Goal: Task Accomplishment & Management: Manage account settings

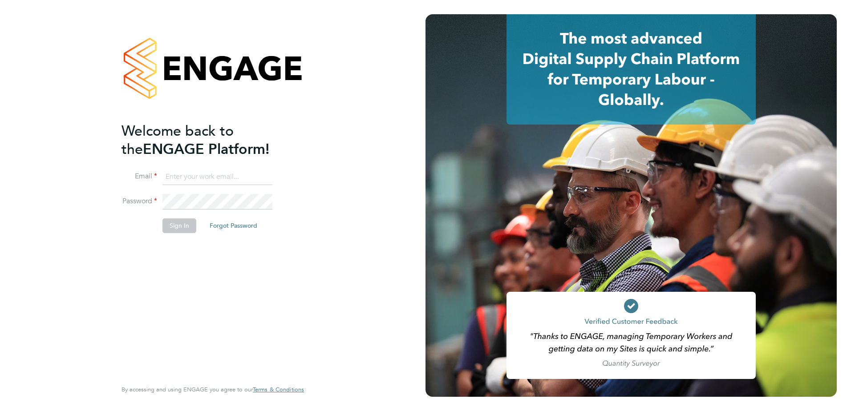
type input "kerry.asawla@thornbaker.co.uk"
click at [173, 226] on button "Sign In" at bounding box center [180, 226] width 34 height 14
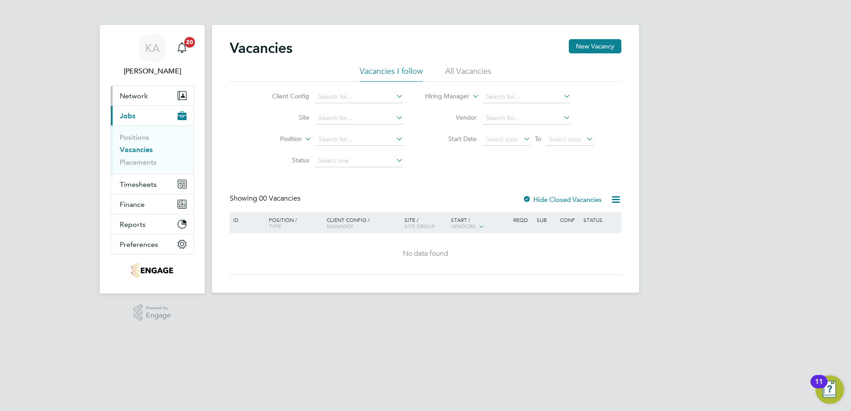
click at [140, 97] on span "Network" at bounding box center [134, 96] width 28 height 8
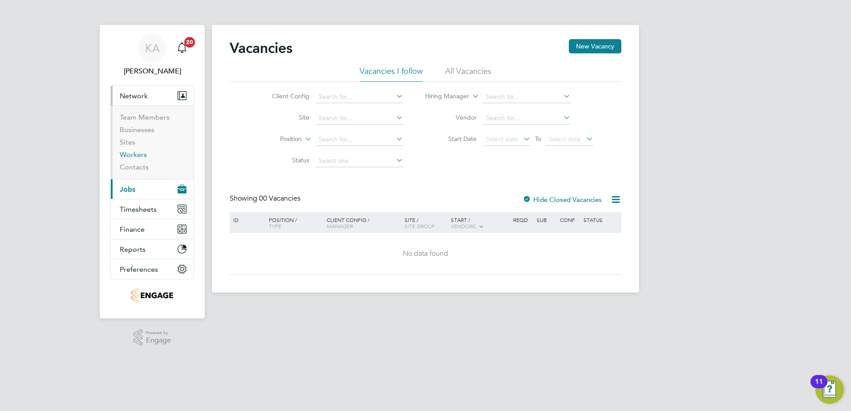
click at [127, 152] on link "Workers" at bounding box center [133, 155] width 27 height 8
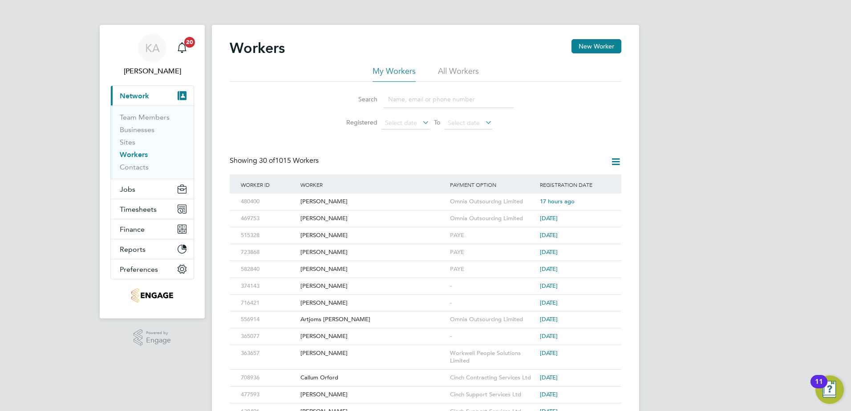
click at [406, 104] on input at bounding box center [449, 99] width 130 height 17
type input "LACMAN"
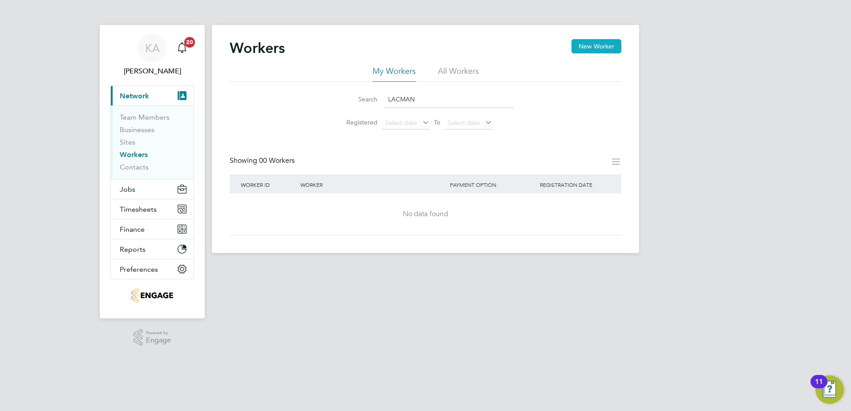
click at [590, 46] on button "New Worker" at bounding box center [597, 46] width 50 height 14
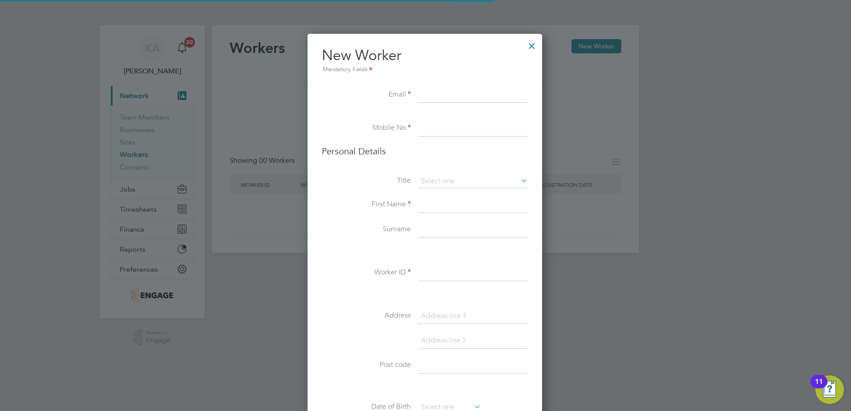
scroll to position [753, 236]
click at [528, 41] on div at bounding box center [532, 44] width 16 height 16
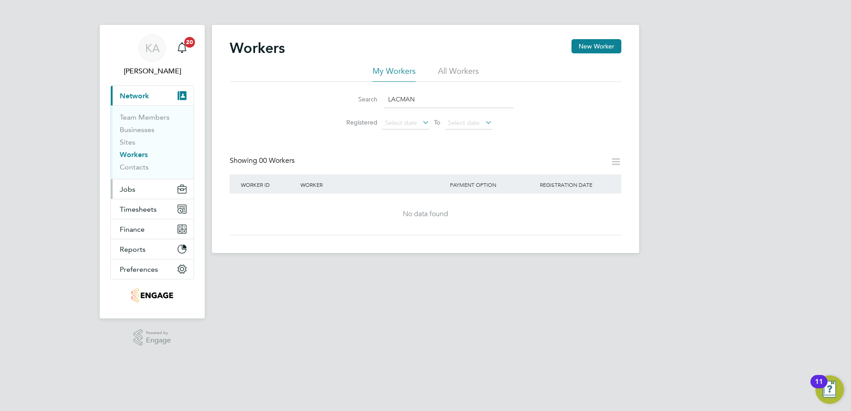
click at [129, 189] on span "Jobs" at bounding box center [128, 189] width 16 height 8
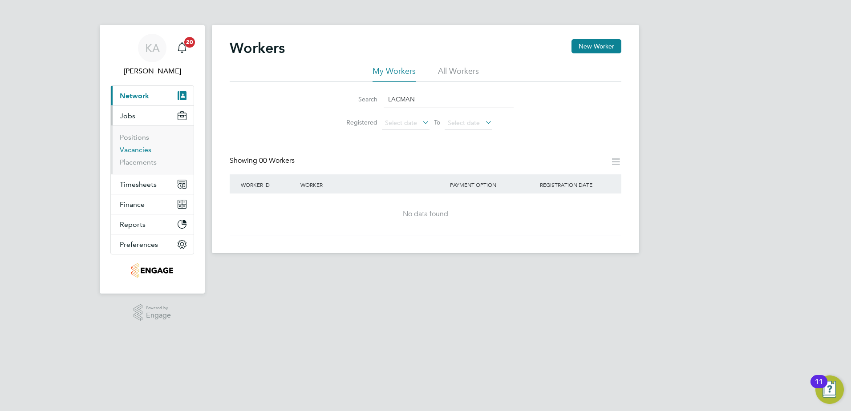
click at [138, 152] on link "Vacancies" at bounding box center [136, 150] width 32 height 8
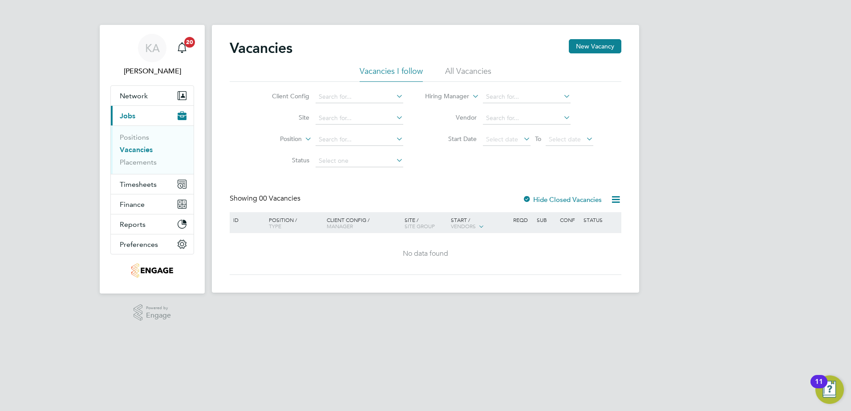
click at [335, 105] on li "Client Config" at bounding box center [330, 96] width 167 height 21
click at [337, 99] on input at bounding box center [360, 97] width 88 height 12
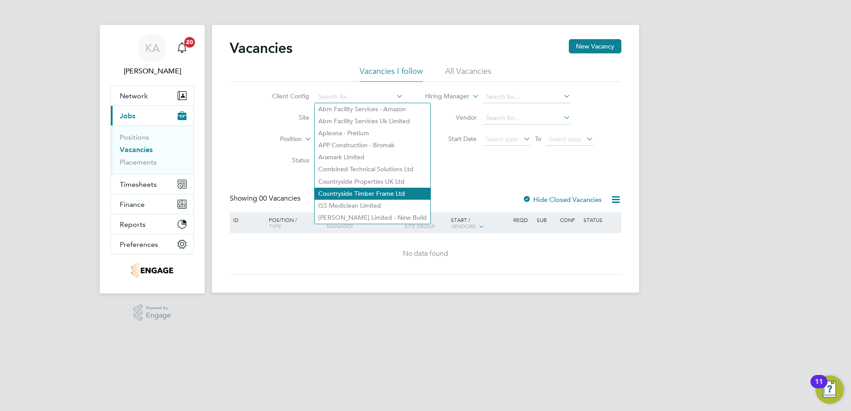
click at [338, 190] on li "Countryside Timber Frame Ltd" at bounding box center [373, 194] width 116 height 12
type input "Countryside Timber Frame Ltd"
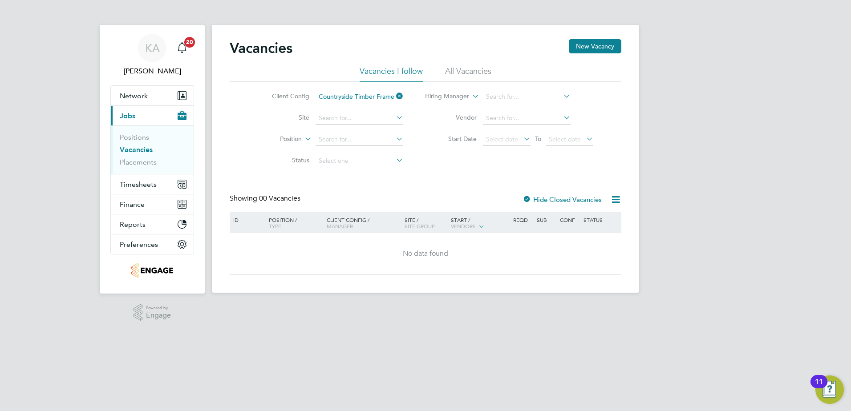
click at [135, 149] on link "Vacancies" at bounding box center [136, 150] width 33 height 8
click at [122, 118] on span "Jobs" at bounding box center [128, 116] width 16 height 8
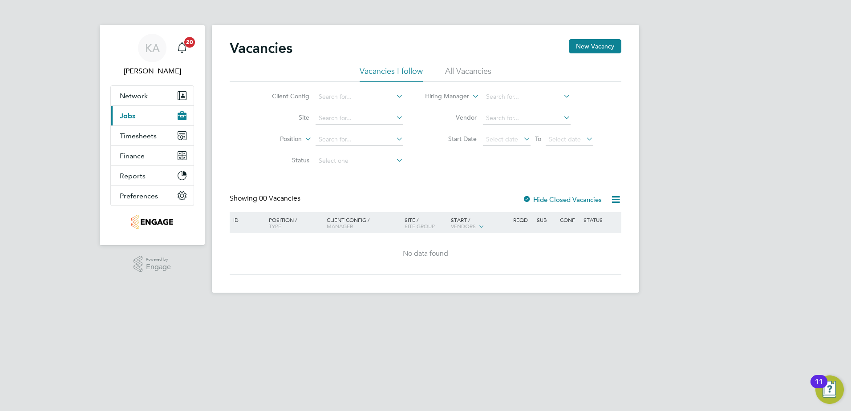
click at [136, 114] on button "Current page: Jobs" at bounding box center [152, 116] width 83 height 20
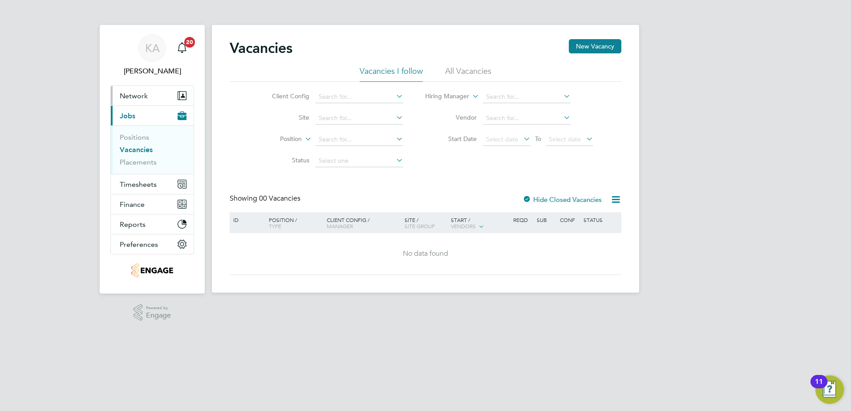
click at [136, 94] on span "Network" at bounding box center [134, 96] width 28 height 8
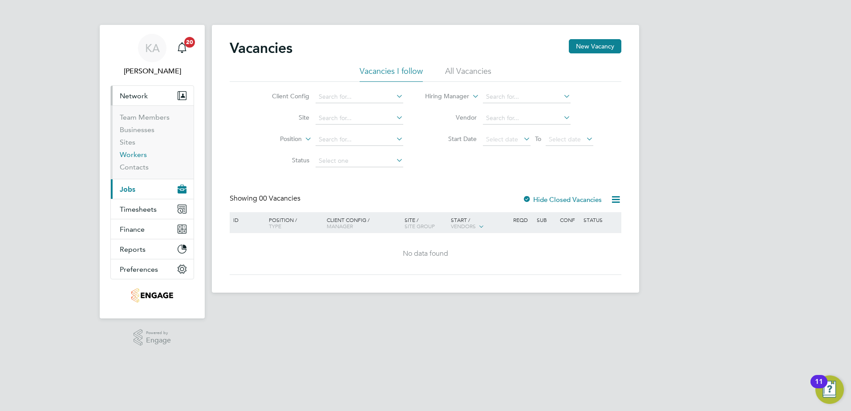
click at [130, 155] on link "Workers" at bounding box center [133, 155] width 27 height 8
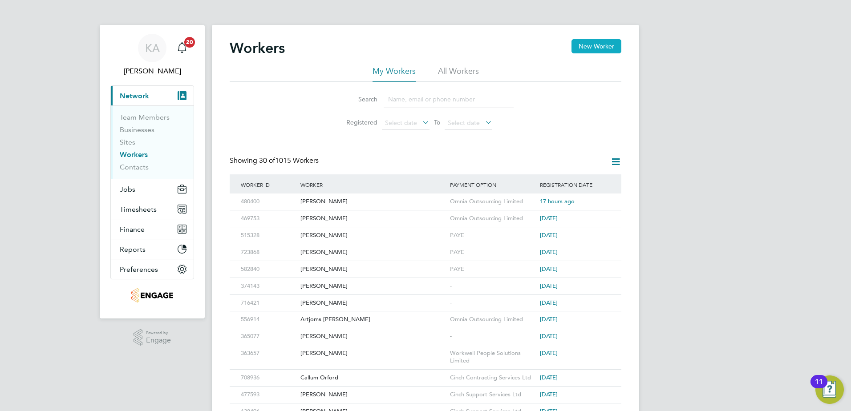
click at [586, 50] on button "New Worker" at bounding box center [597, 46] width 50 height 14
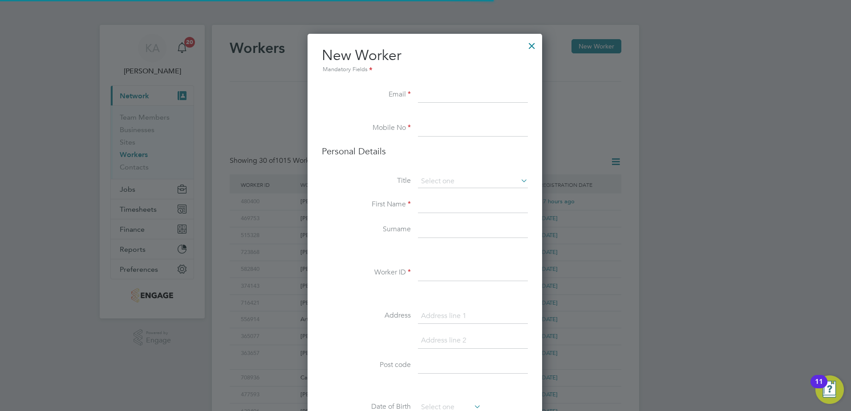
scroll to position [753, 236]
click at [435, 102] on input at bounding box center [473, 95] width 110 height 16
click at [423, 97] on input at bounding box center [473, 95] width 110 height 16
paste input "[EMAIL_ADDRESS][DOMAIN_NAME]"
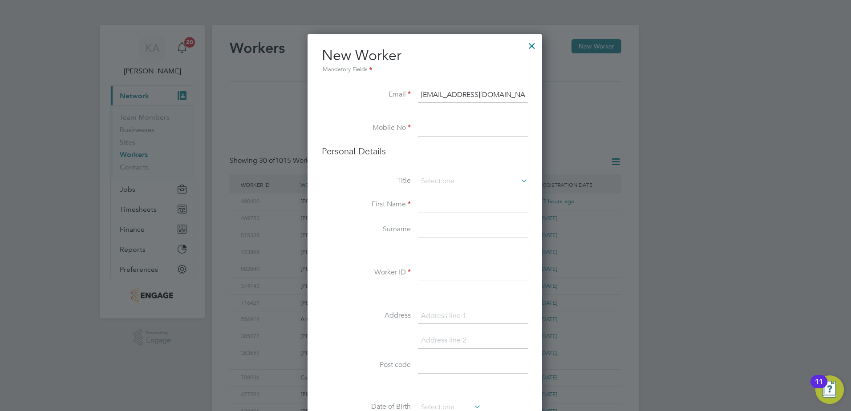
type input "[EMAIL_ADDRESS][DOMAIN_NAME]"
drag, startPoint x: 435, startPoint y: 130, endPoint x: 597, endPoint y: 277, distance: 218.8
click at [435, 130] on input at bounding box center [473, 129] width 110 height 16
click at [440, 132] on input at bounding box center [473, 129] width 110 height 16
paste input "07440068152"
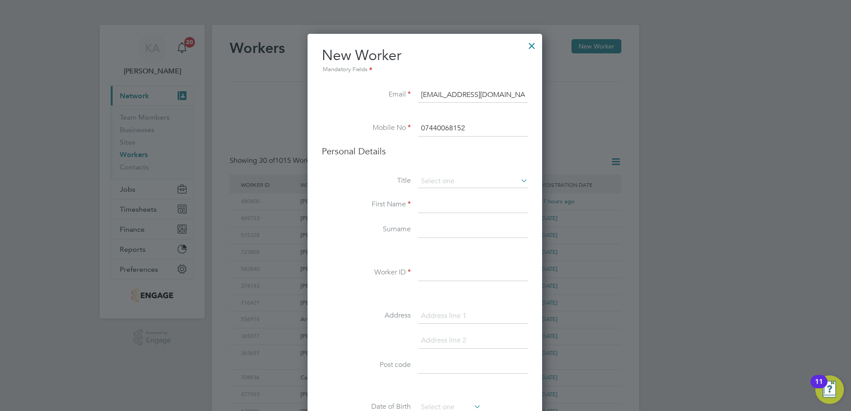
type input "07440068152"
click at [456, 209] on input at bounding box center [473, 205] width 110 height 16
type input "[DEMOGRAPHIC_DATA]"
click at [445, 228] on input at bounding box center [473, 230] width 110 height 16
type input "Lacman"
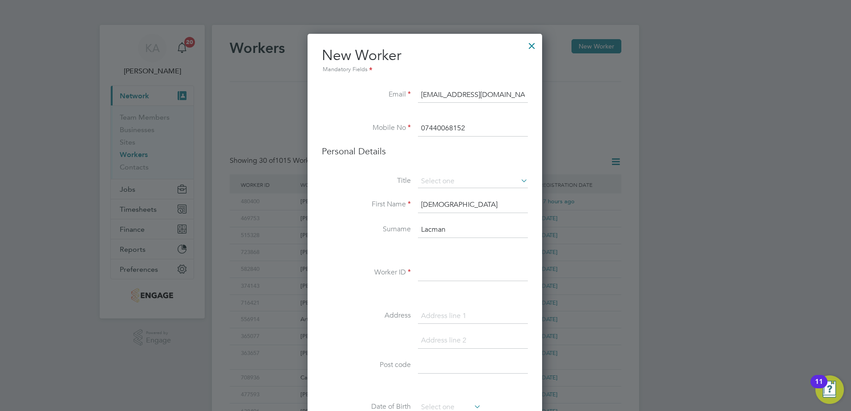
click at [354, 225] on label "Surname" at bounding box center [366, 229] width 89 height 9
click at [439, 273] on input at bounding box center [473, 273] width 110 height 16
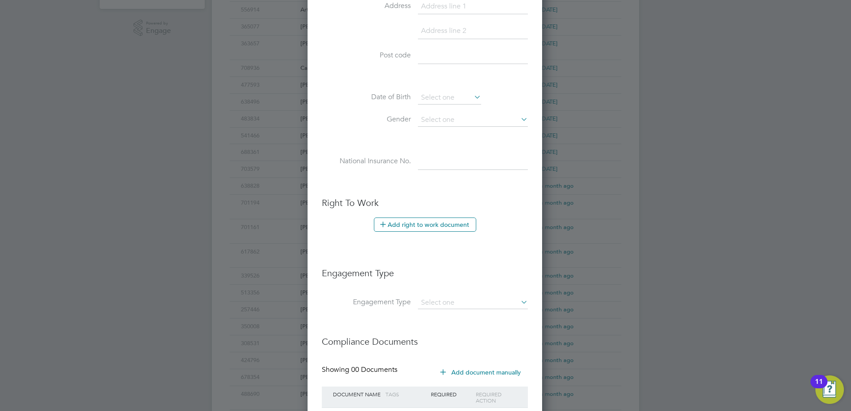
scroll to position [312, 0]
type input "545431"
click at [455, 300] on input at bounding box center [473, 301] width 110 height 12
drag, startPoint x: 443, startPoint y: 323, endPoint x: 470, endPoint y: 319, distance: 27.5
click at [443, 322] on li "PAYE Direct" at bounding box center [473, 327] width 111 height 13
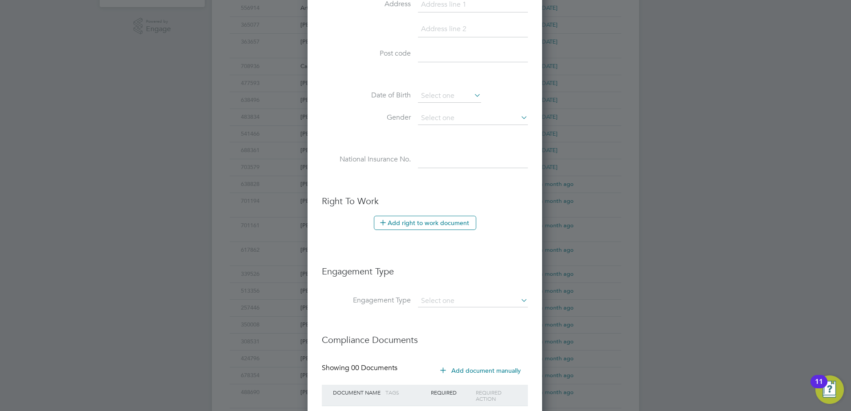
type input "PAYE Direct"
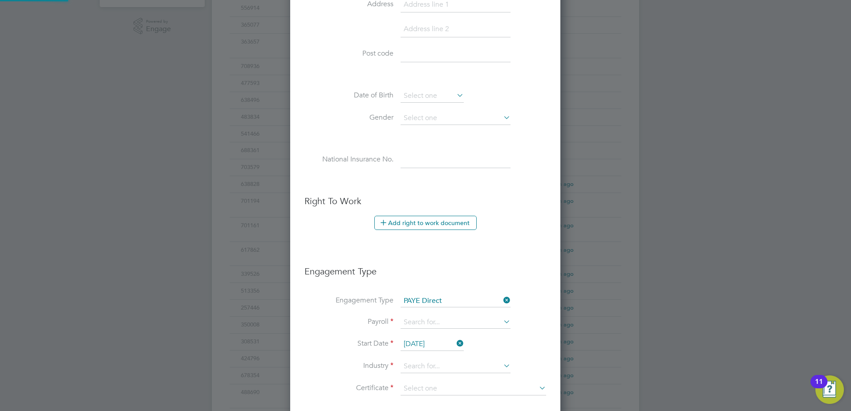
scroll to position [1013, 271]
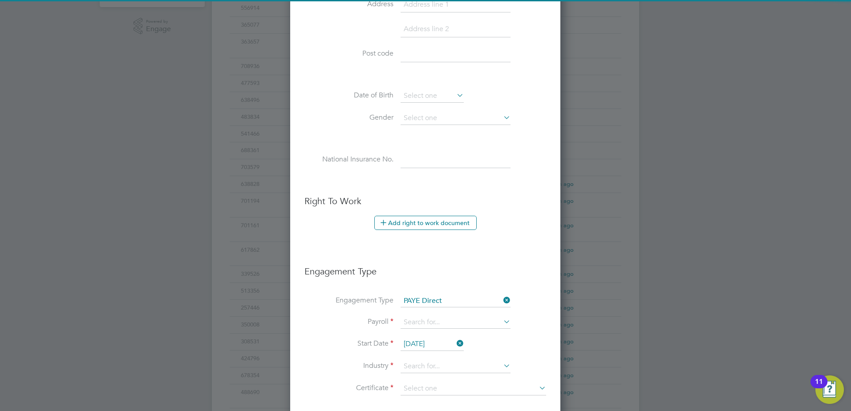
click at [442, 314] on li "Engagement Type PAYE Direct" at bounding box center [426, 305] width 242 height 21
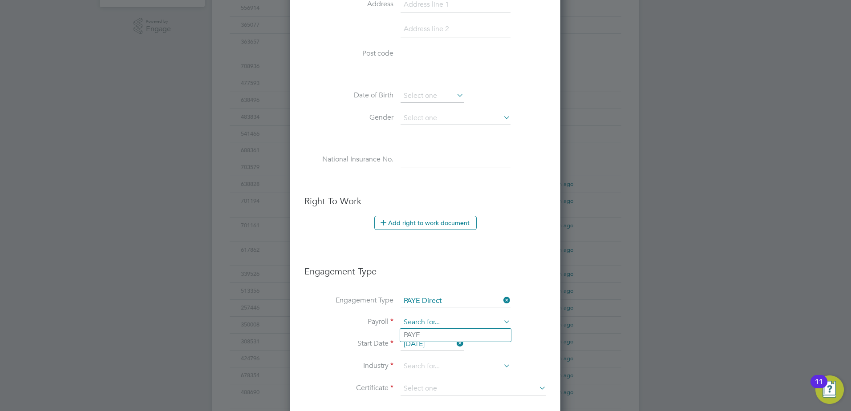
click at [428, 322] on input at bounding box center [456, 323] width 110 height 12
drag, startPoint x: 415, startPoint y: 334, endPoint x: 423, endPoint y: 342, distance: 12.0
click at [415, 332] on li "PAYE" at bounding box center [455, 335] width 111 height 13
type input "PAYE"
click at [420, 344] on input "[DATE]" at bounding box center [432, 344] width 63 height 13
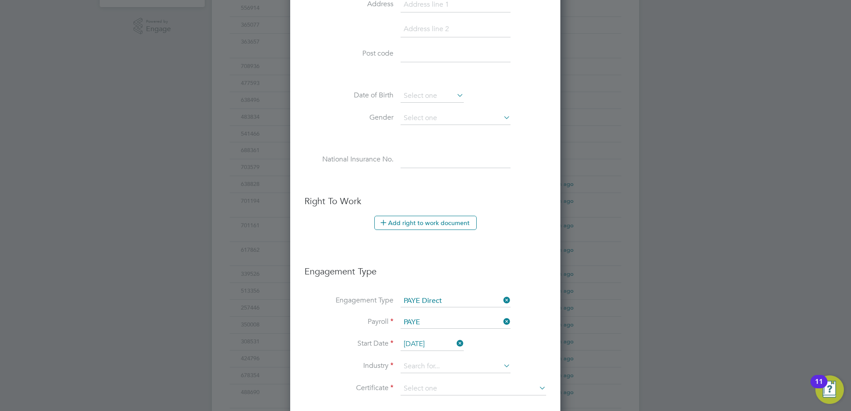
scroll to position [347, 0]
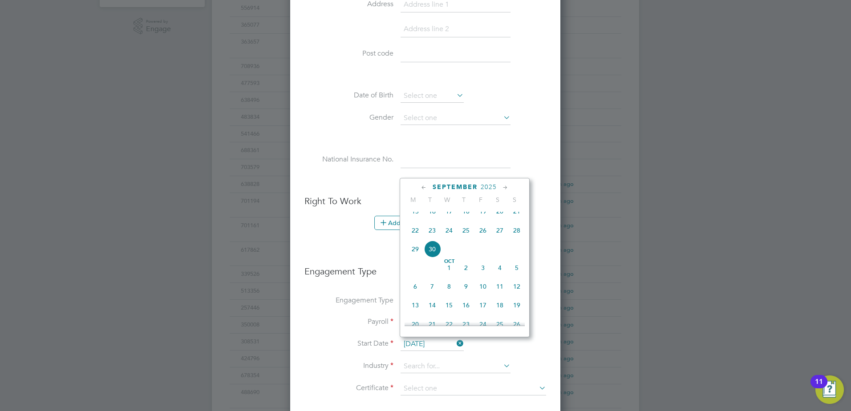
drag, startPoint x: 420, startPoint y: 344, endPoint x: 415, endPoint y: 239, distance: 105.2
click at [415, 239] on span "22" at bounding box center [415, 230] width 17 height 17
type input "[DATE]"
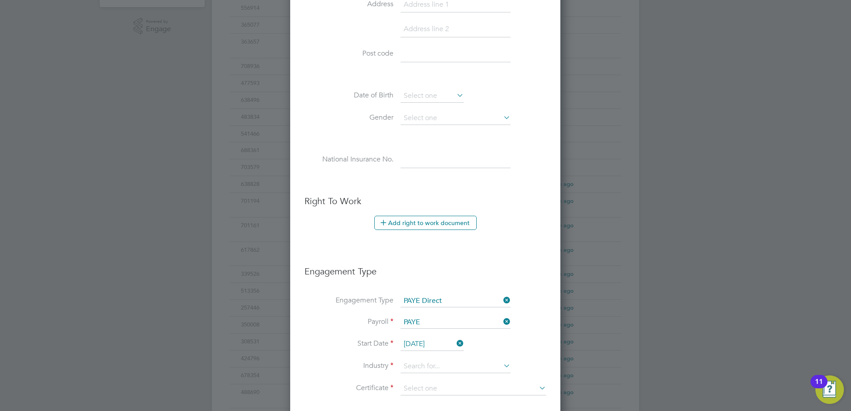
click at [436, 344] on input "[DATE]" at bounding box center [432, 344] width 63 height 13
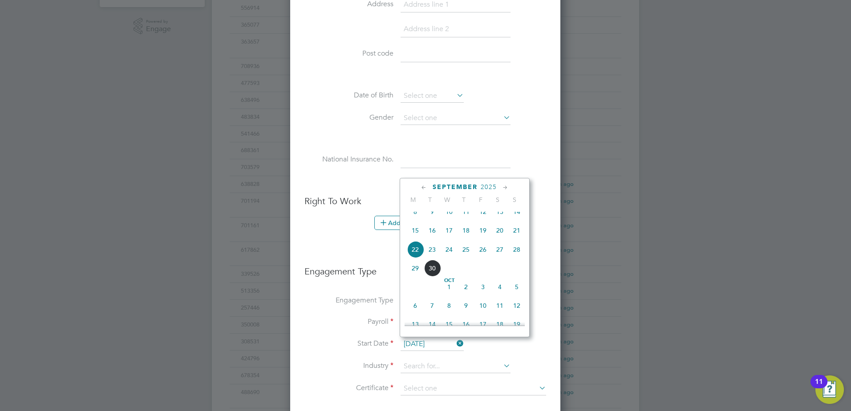
click at [654, 228] on div at bounding box center [425, 205] width 851 height 411
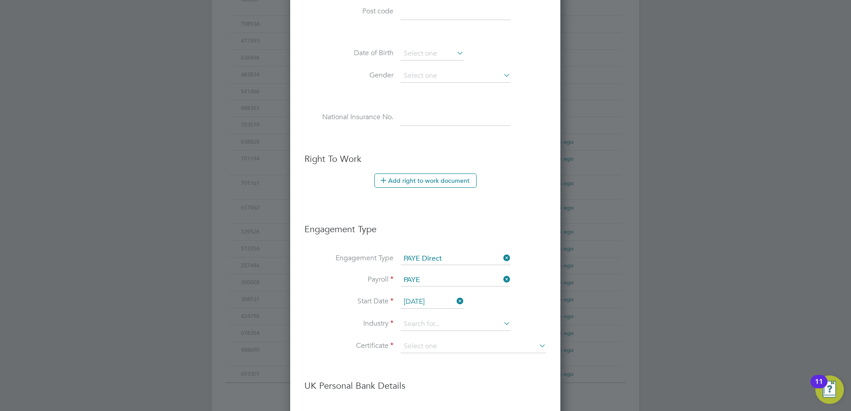
scroll to position [356, 0]
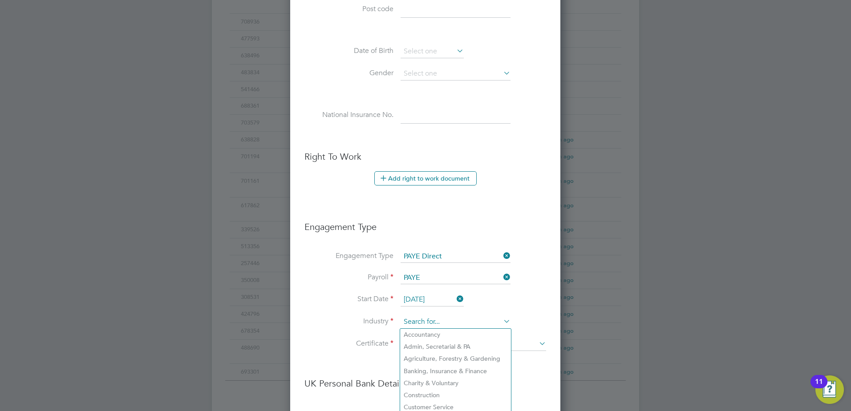
click at [424, 324] on input at bounding box center [456, 322] width 110 height 13
click at [419, 392] on li "Construction" at bounding box center [455, 396] width 111 height 12
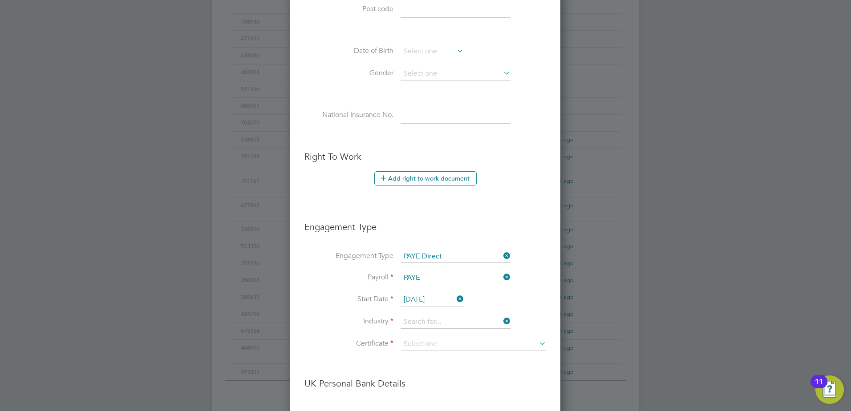
type input "Construction"
click at [417, 348] on input at bounding box center [474, 344] width 146 height 13
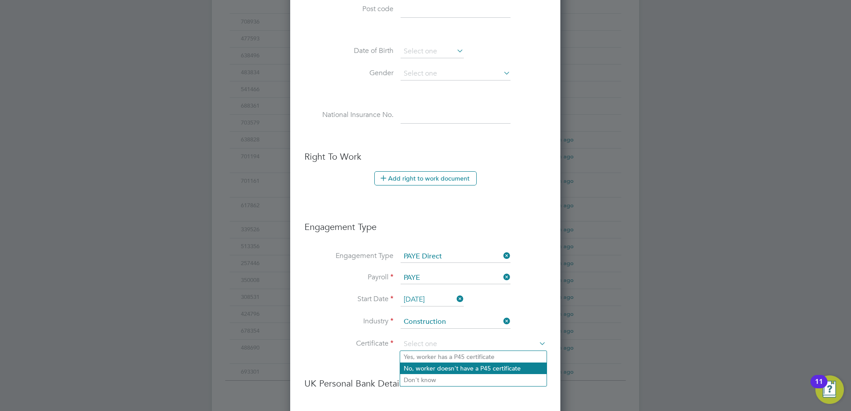
click at [419, 366] on li "No, worker doesn't have a P45 certificate" at bounding box center [473, 369] width 147 height 12
type input "No, worker doesn't have a P45 certificate"
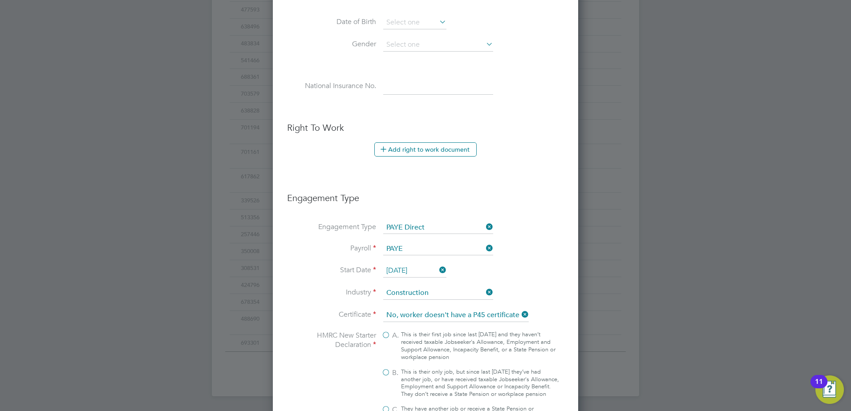
scroll to position [401, 0]
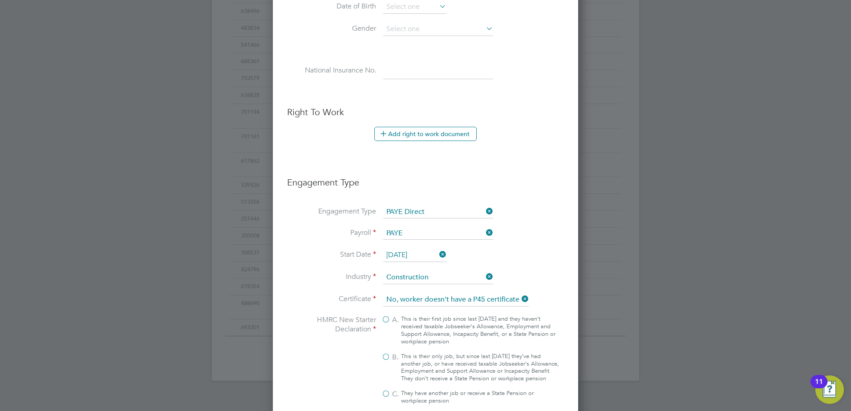
click at [387, 359] on label "B. This is their only job, but since last [DATE] they’ve had another job, or ha…" at bounding box center [471, 368] width 178 height 30
click at [0, 0] on input "B. This is their only job, but since last [DATE] they’ve had another job, or ha…" at bounding box center [0, 0] width 0 height 0
type input "1257L"
drag, startPoint x: 545, startPoint y: 281, endPoint x: 545, endPoint y: 288, distance: 6.2
click at [546, 281] on li "Industry Construction" at bounding box center [425, 282] width 277 height 22
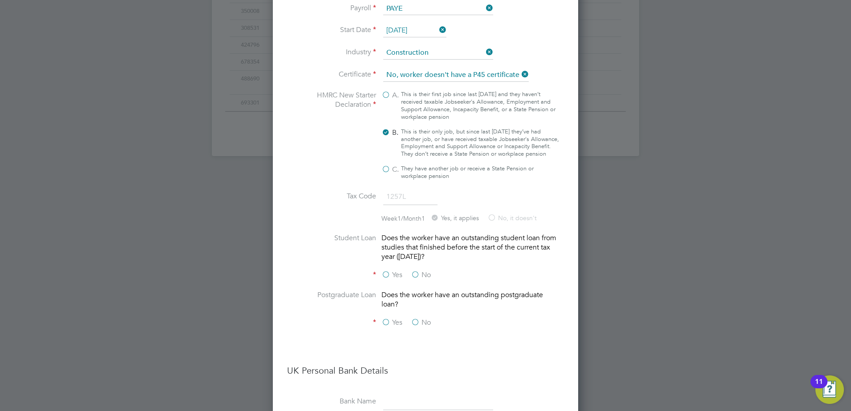
scroll to position [668, 0]
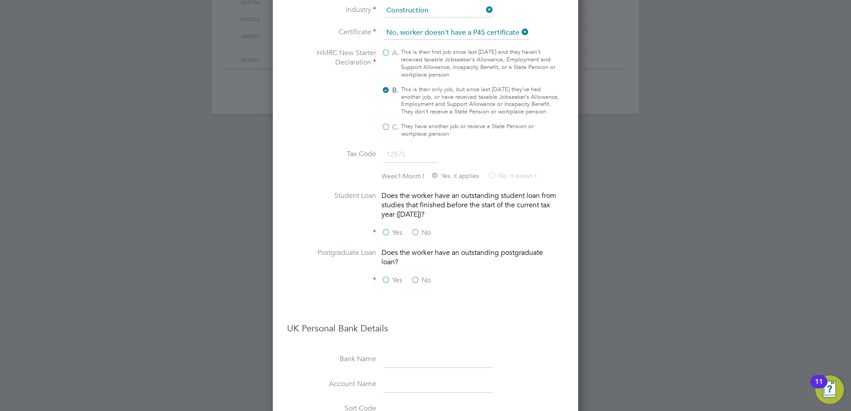
drag, startPoint x: 417, startPoint y: 240, endPoint x: 420, endPoint y: 253, distance: 13.3
click at [418, 238] on label "No" at bounding box center [421, 232] width 20 height 9
click at [0, 0] on input "No" at bounding box center [0, 0] width 0 height 0
click at [416, 285] on label "No" at bounding box center [421, 280] width 20 height 9
click at [0, 0] on input "No" at bounding box center [0, 0] width 0 height 0
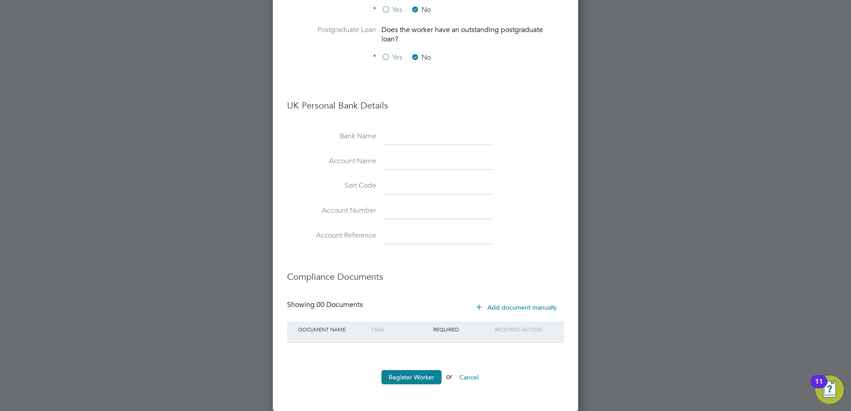
scroll to position [898, 0]
click at [403, 372] on button "Register Worker" at bounding box center [412, 377] width 60 height 14
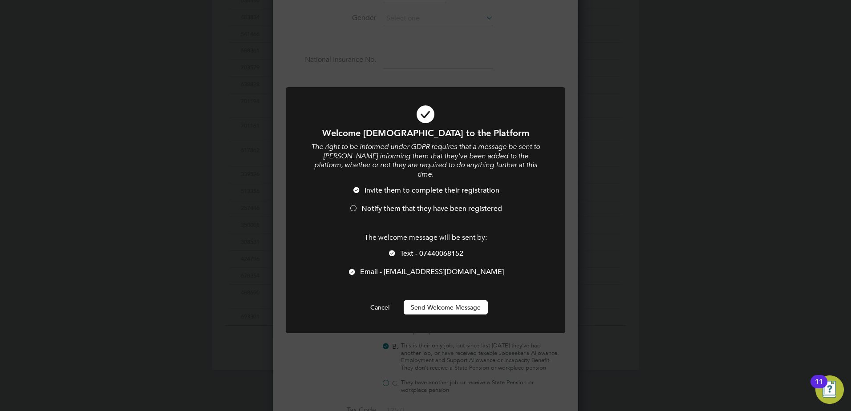
click at [352, 205] on div at bounding box center [353, 209] width 9 height 9
click at [432, 301] on button "Send Welcome Message" at bounding box center [446, 308] width 84 height 14
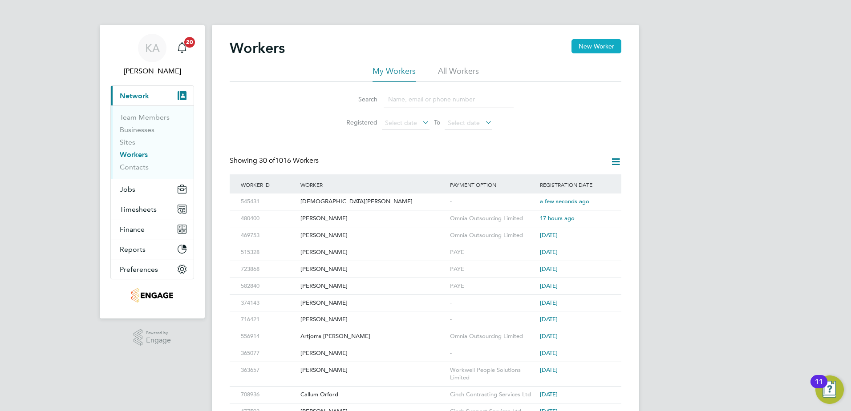
click at [590, 46] on button "New Worker" at bounding box center [597, 46] width 50 height 14
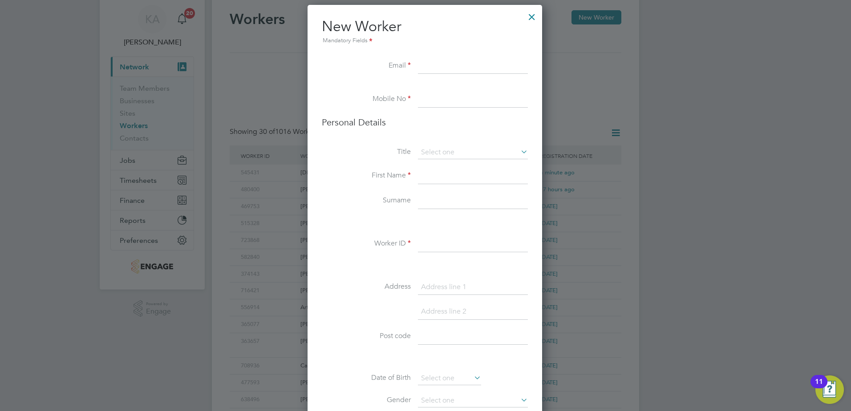
scroll to position [45, 0]
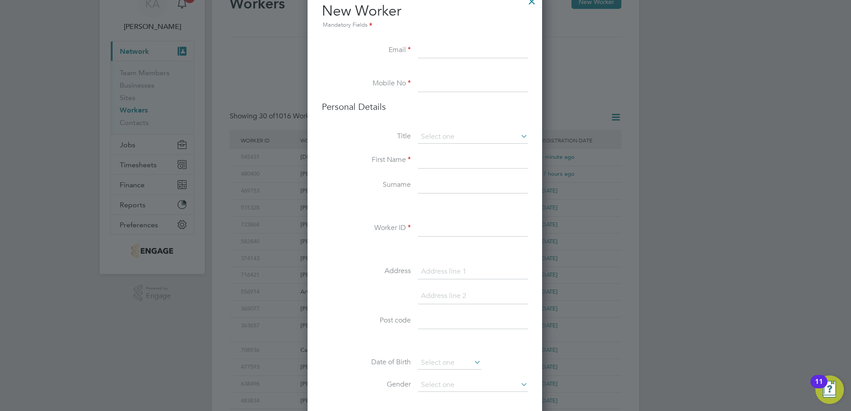
click at [425, 44] on input at bounding box center [473, 51] width 110 height 16
paste input "[EMAIL_ADDRESS][DOMAIN_NAME]"
type input "[EMAIL_ADDRESS][DOMAIN_NAME]"
click at [436, 86] on input at bounding box center [473, 84] width 110 height 16
paste input "07592 209770"
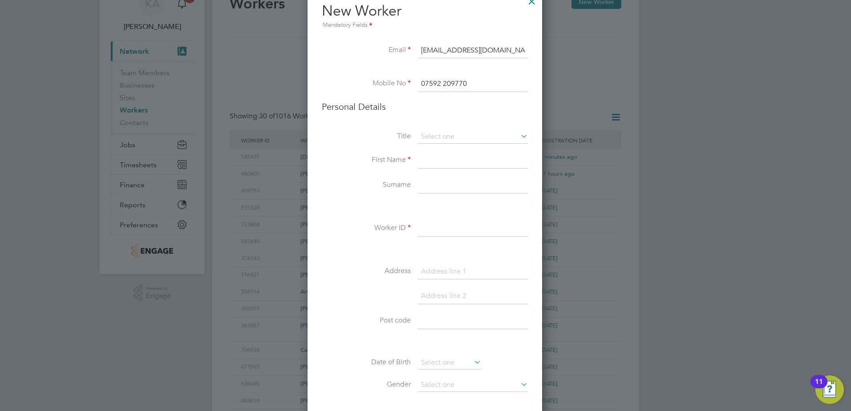
type input "07592 209770"
click at [452, 161] on input at bounding box center [473, 161] width 110 height 16
type input "[PERSON_NAME]"
type input "Neagu"
drag, startPoint x: 434, startPoint y: 232, endPoint x: 440, endPoint y: 232, distance: 6.2
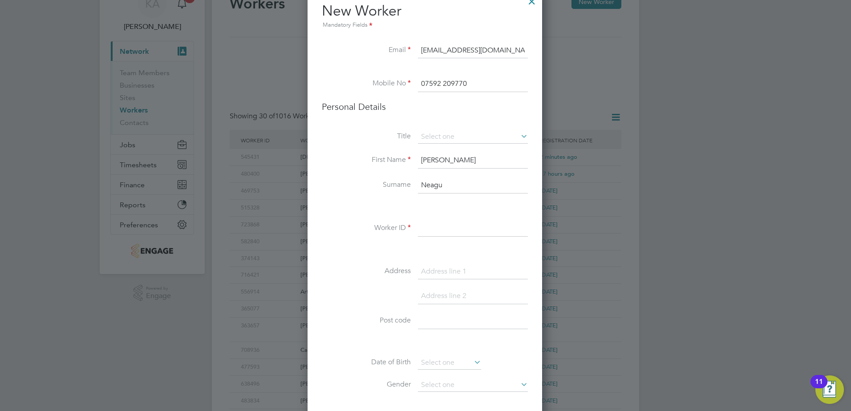
click at [434, 232] on input at bounding box center [473, 229] width 110 height 16
click at [439, 233] on input at bounding box center [473, 229] width 110 height 16
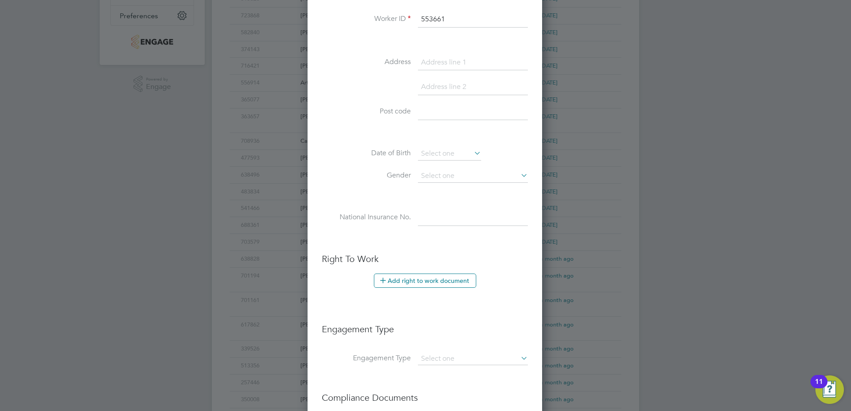
scroll to position [267, 0]
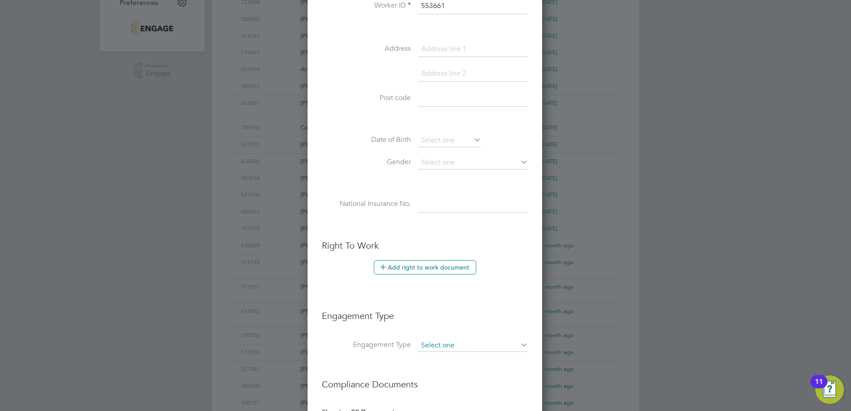
type input "553661"
click at [430, 343] on input at bounding box center [473, 346] width 110 height 12
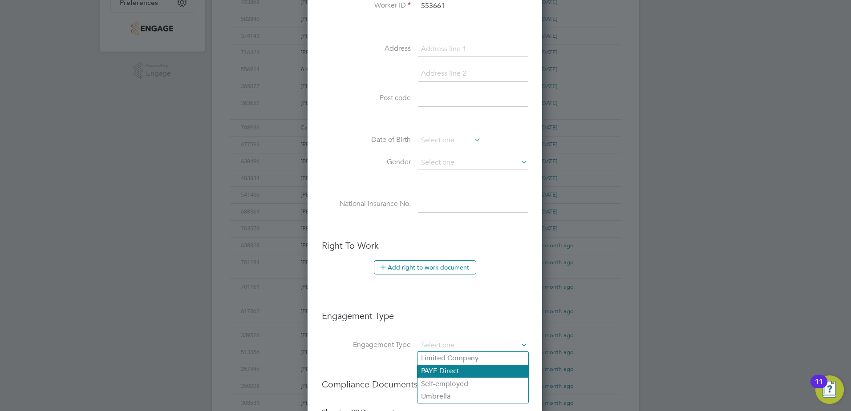
click at [431, 374] on li "PAYE Direct" at bounding box center [473, 371] width 111 height 13
type input "PAYE Direct"
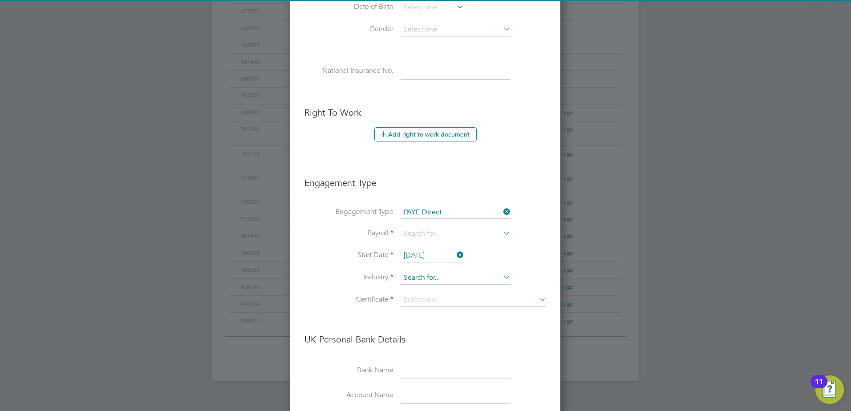
scroll to position [401, 0]
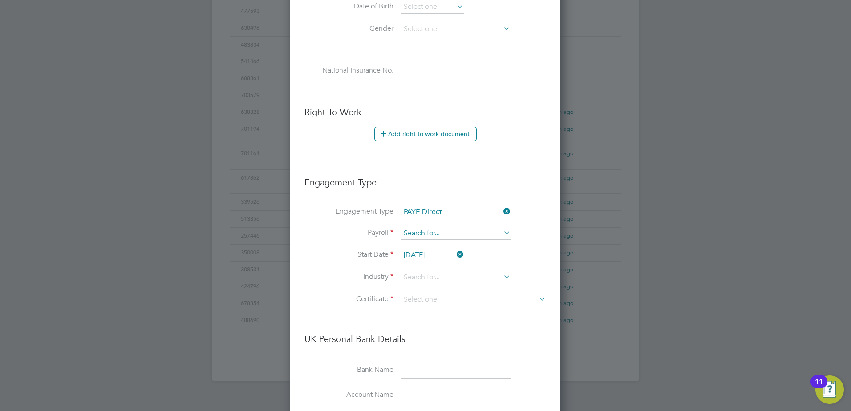
click at [432, 232] on input at bounding box center [456, 234] width 110 height 12
click at [419, 243] on li "PAYE" at bounding box center [455, 246] width 111 height 13
type input "PAYE"
click at [423, 256] on input "[DATE]" at bounding box center [432, 255] width 63 height 13
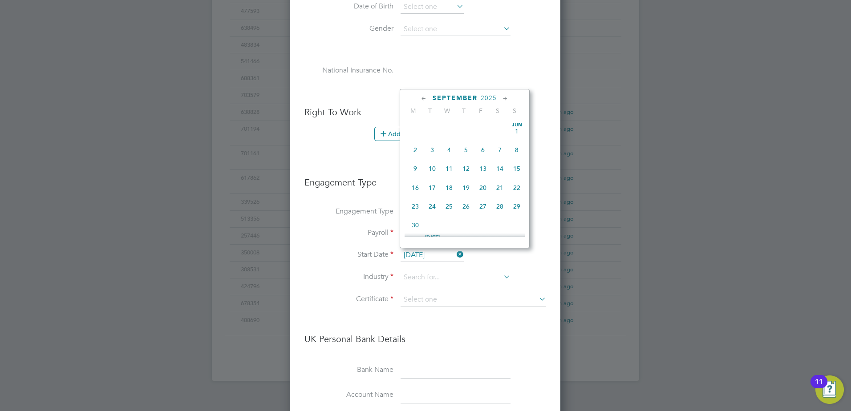
scroll to position [347, 0]
click at [415, 150] on span "22" at bounding box center [415, 141] width 17 height 17
type input "[DATE]"
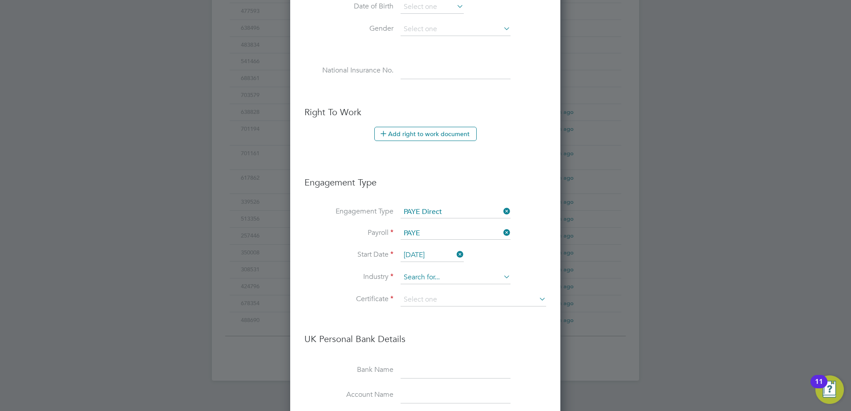
click at [436, 276] on input at bounding box center [456, 277] width 110 height 13
click at [423, 346] on li "Construction" at bounding box center [455, 351] width 111 height 12
type input "Construction"
click at [429, 294] on input at bounding box center [474, 299] width 146 height 13
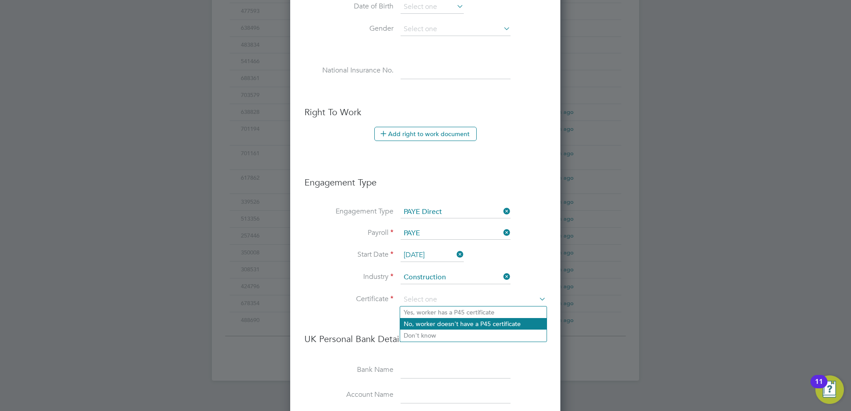
click at [428, 324] on li "No, worker doesn't have a P45 certificate" at bounding box center [473, 324] width 147 height 12
type input "No, worker doesn't have a P45 certificate"
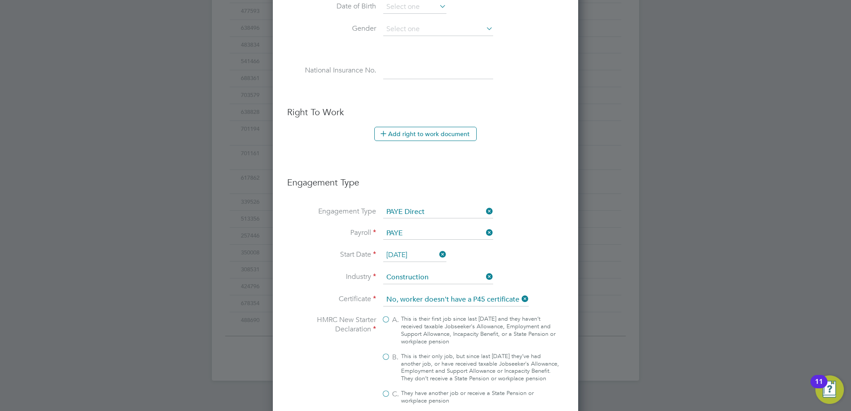
scroll to position [1277, 305]
click at [387, 356] on label "B. This is their only job, but since last [DATE] they’ve had another job, or ha…" at bounding box center [471, 368] width 178 height 30
click at [0, 0] on input "B. This is their only job, but since last [DATE] they’ve had another job, or ha…" at bounding box center [0, 0] width 0 height 0
type input "1257L"
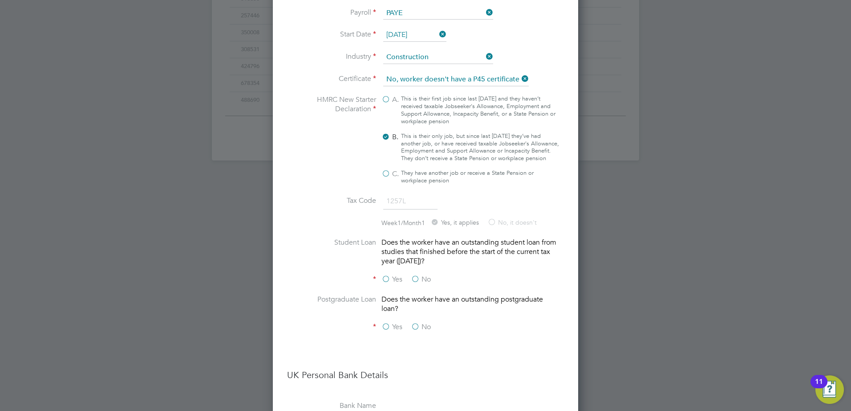
scroll to position [623, 0]
drag, startPoint x: 415, startPoint y: 283, endPoint x: 422, endPoint y: 355, distance: 72.4
click at [413, 284] on div "Yes No" at bounding box center [449, 278] width 134 height 11
click at [415, 328] on label "No" at bounding box center [421, 325] width 20 height 9
click at [0, 0] on input "No" at bounding box center [0, 0] width 0 height 0
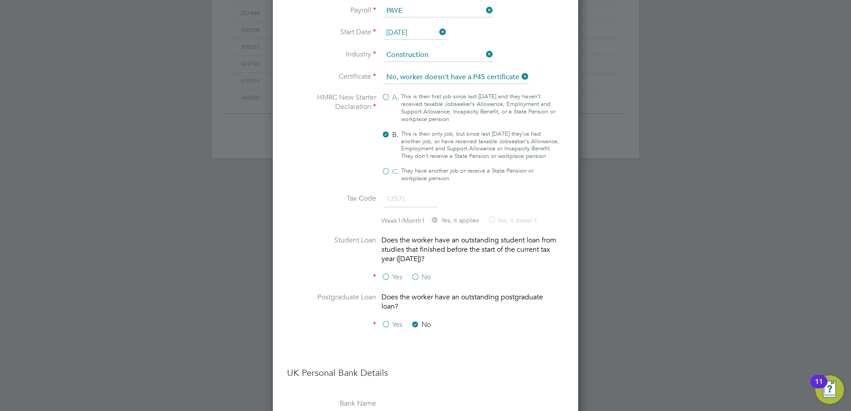
click at [415, 282] on label "No" at bounding box center [421, 277] width 20 height 9
click at [0, 0] on input "No" at bounding box center [0, 0] width 0 height 0
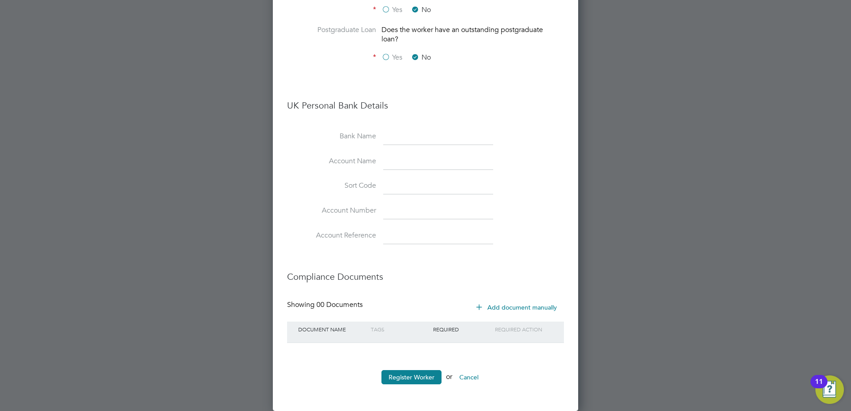
scroll to position [898, 0]
click at [418, 377] on button "Register Worker" at bounding box center [412, 377] width 60 height 14
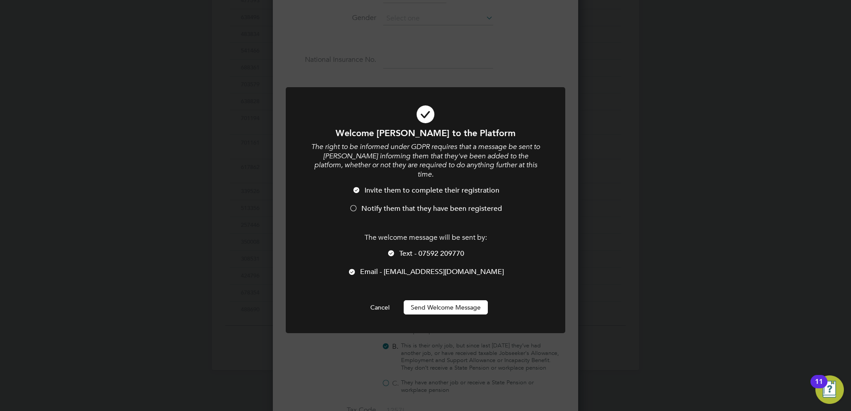
click at [355, 205] on div at bounding box center [353, 209] width 9 height 9
click at [440, 301] on button "Send Welcome Message" at bounding box center [446, 308] width 84 height 14
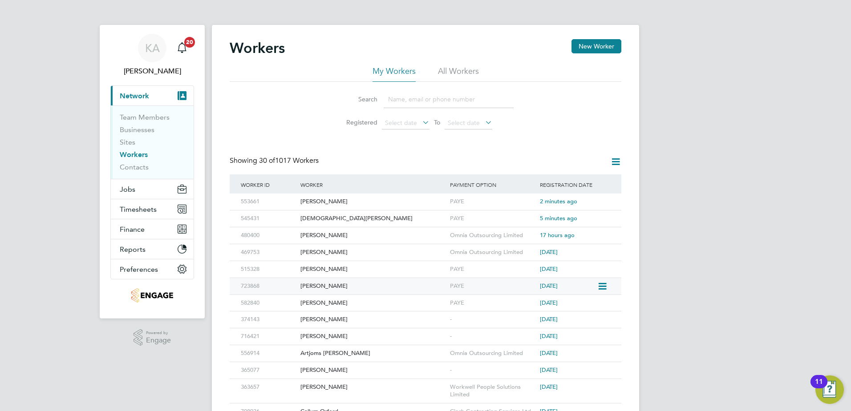
click at [366, 278] on div "723868 [PERSON_NAME] PAYE [DATE]" at bounding box center [426, 286] width 392 height 17
click at [305, 145] on div "Workers New Worker My Workers All Workers Search Registered Select date To Sele…" at bounding box center [426, 393] width 392 height 708
click at [134, 209] on span "Timesheets" at bounding box center [138, 209] width 37 height 8
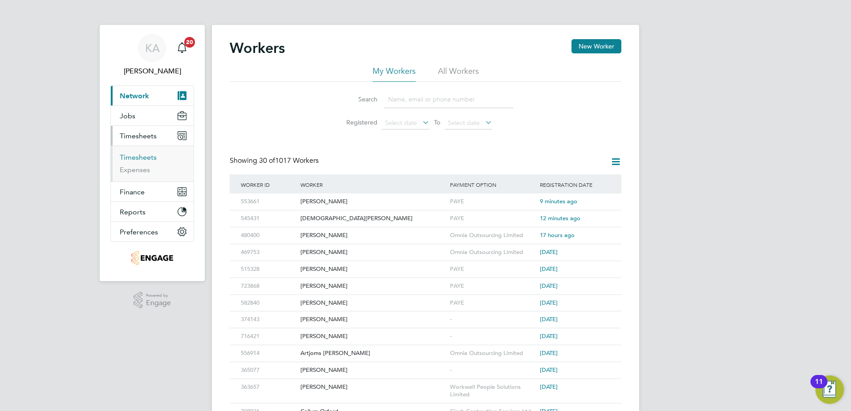
click at [141, 159] on link "Timesheets" at bounding box center [138, 157] width 37 height 8
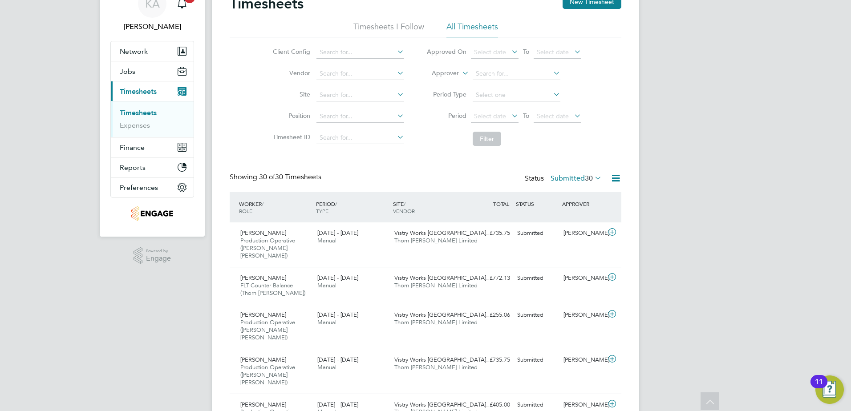
click at [615, 176] on icon at bounding box center [616, 178] width 11 height 11
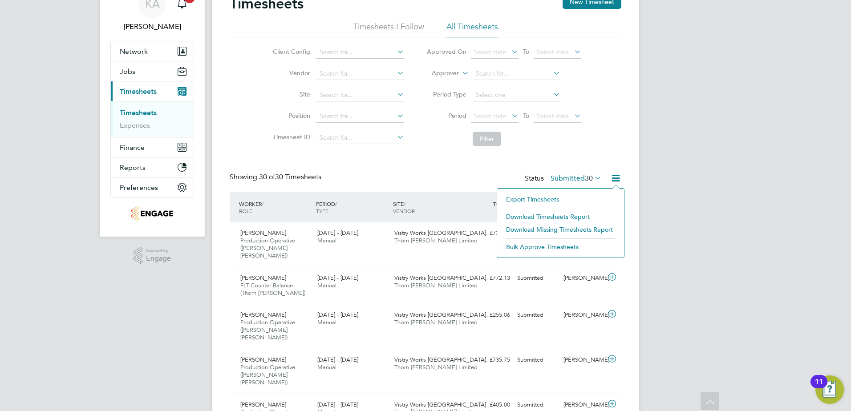
click at [554, 215] on li "Download Timesheets Report" at bounding box center [561, 217] width 118 height 12
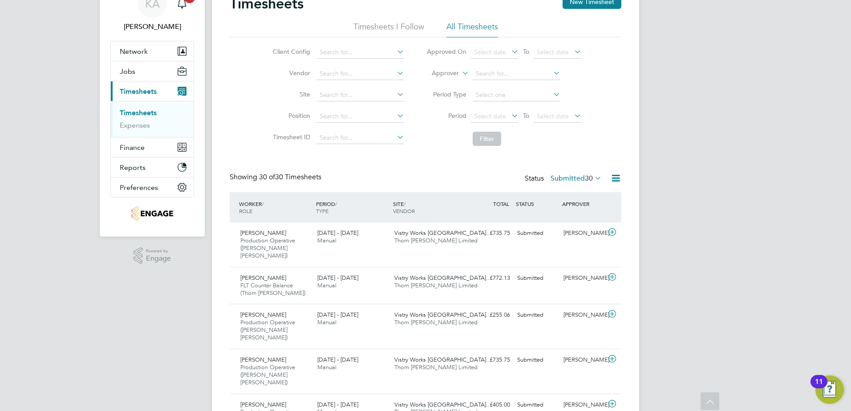
click at [379, 241] on div "[DATE] - [DATE] Manual" at bounding box center [352, 237] width 77 height 22
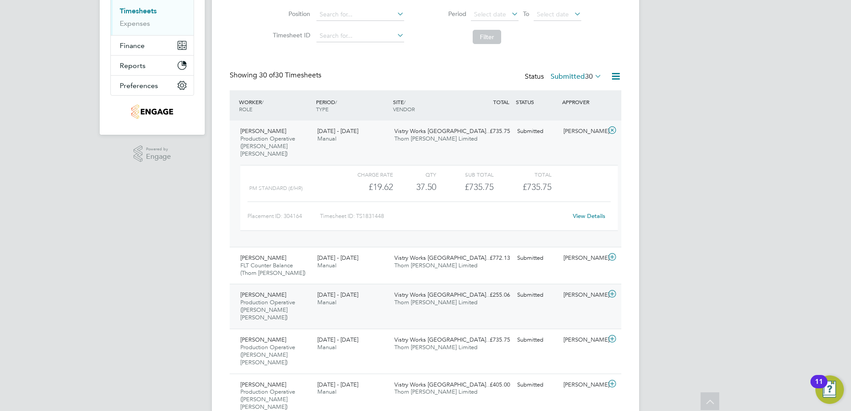
scroll to position [178, 0]
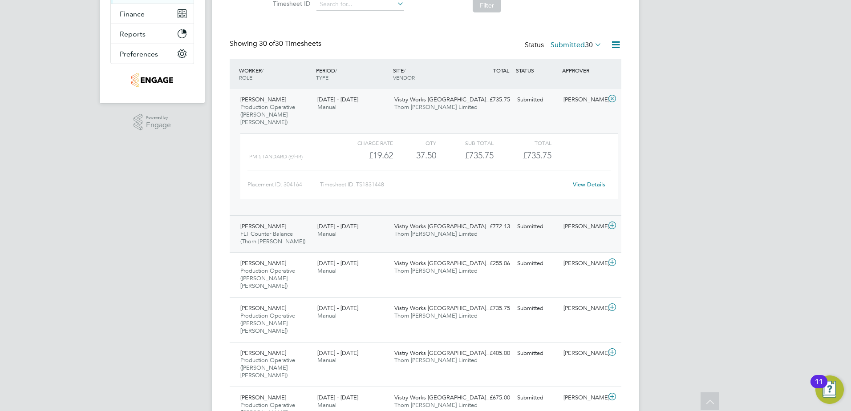
click at [347, 224] on div "[DATE] - [DATE] Manual" at bounding box center [352, 231] width 77 height 22
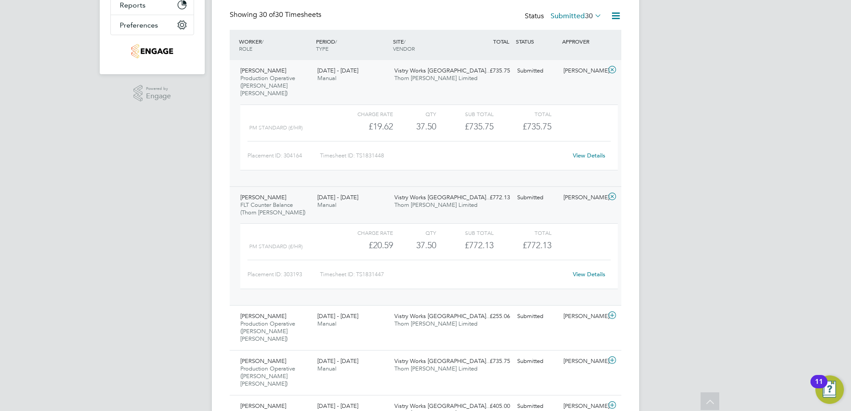
scroll to position [267, 0]
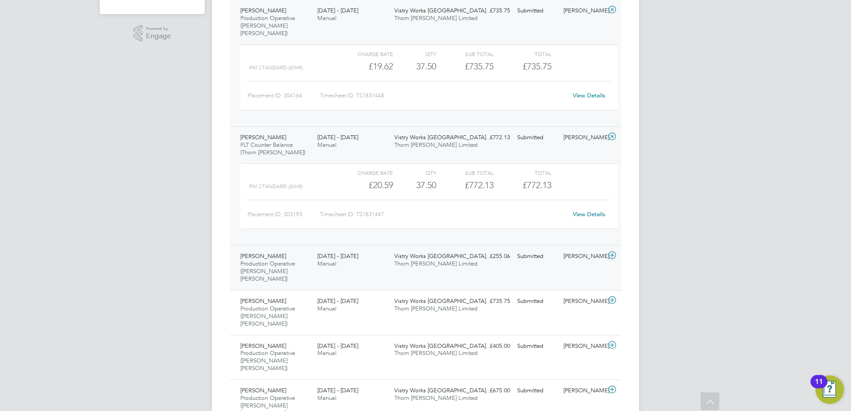
click at [366, 271] on div "[PERSON_NAME] Production Operative ([PERSON_NAME] [PERSON_NAME]) [DATE] - [DATE…" at bounding box center [426, 267] width 392 height 45
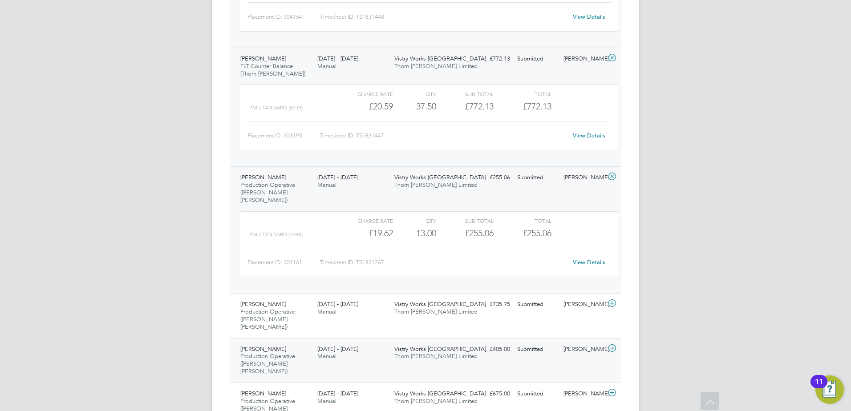
scroll to position [356, 0]
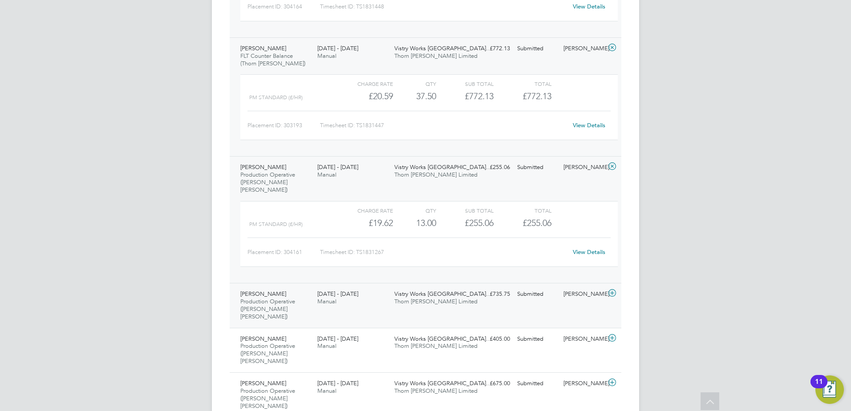
click at [364, 290] on div "[DATE] - [DATE] Manual" at bounding box center [352, 298] width 77 height 22
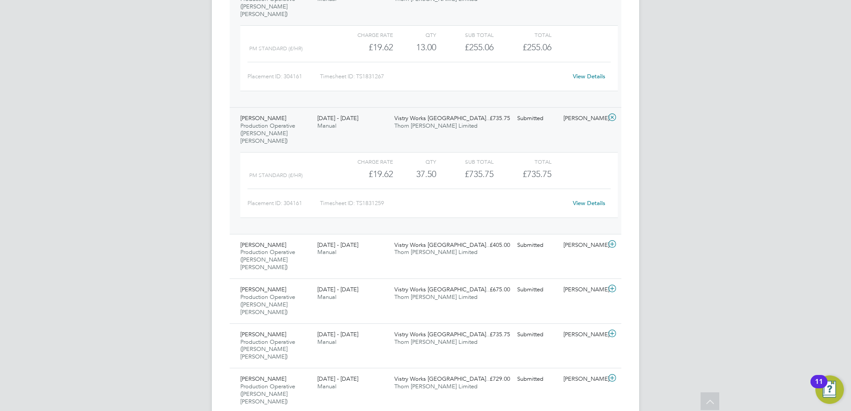
scroll to position [534, 0]
click at [362, 236] on div "[PERSON_NAME] Production Operative (Thorn [PERSON_NAME]) [DATE] - [DATE] [DATE]…" at bounding box center [426, 254] width 392 height 45
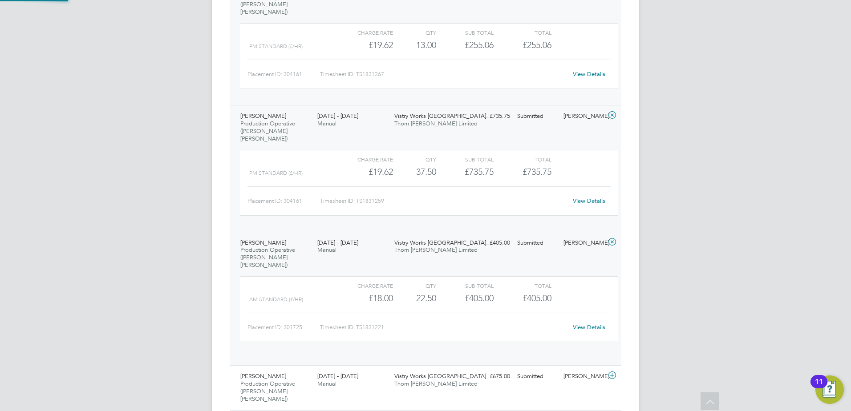
scroll to position [15, 87]
click at [352, 362] on div "[DATE] - [DATE] Manual" at bounding box center [352, 373] width 77 height 22
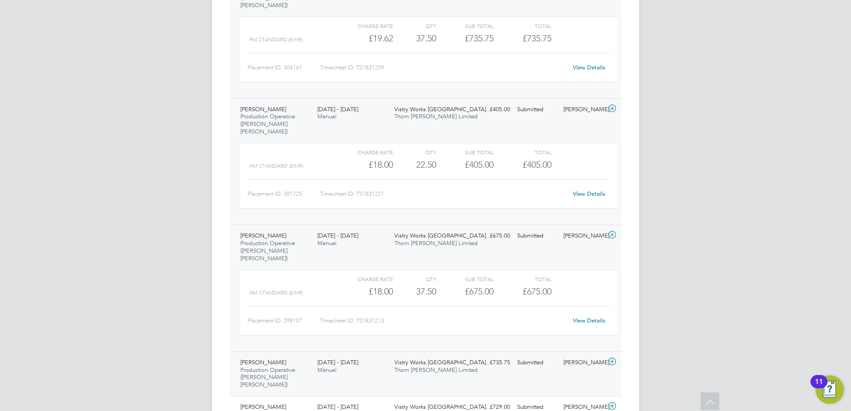
click at [365, 356] on div "[DATE] - [DATE] Manual" at bounding box center [352, 367] width 77 height 22
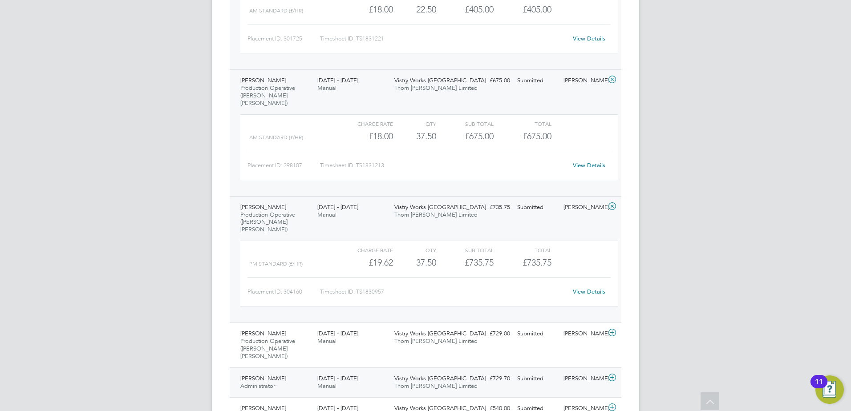
scroll to position [846, 0]
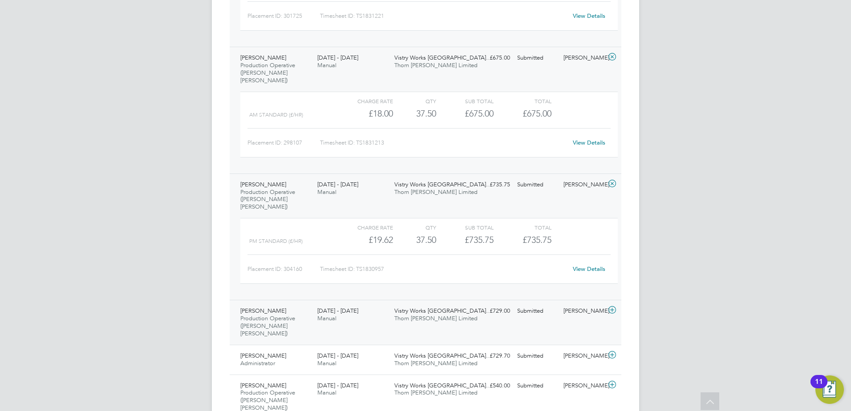
click at [364, 300] on div "[PERSON_NAME] Production Operative (Thorn [PERSON_NAME]) [DATE] - [DATE] [DATE]…" at bounding box center [426, 322] width 392 height 45
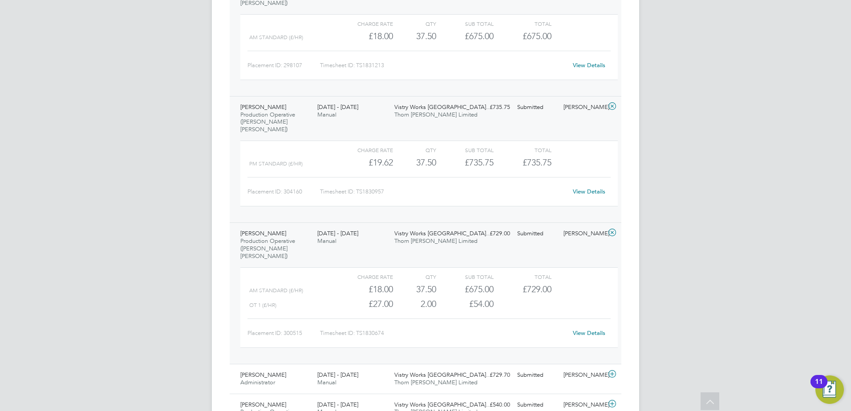
scroll to position [935, 0]
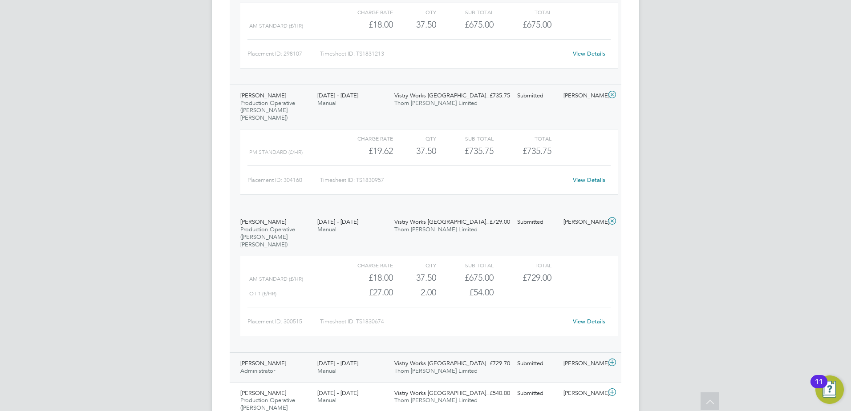
click at [375, 357] on div "[DATE] - [DATE] Manual" at bounding box center [352, 368] width 77 height 22
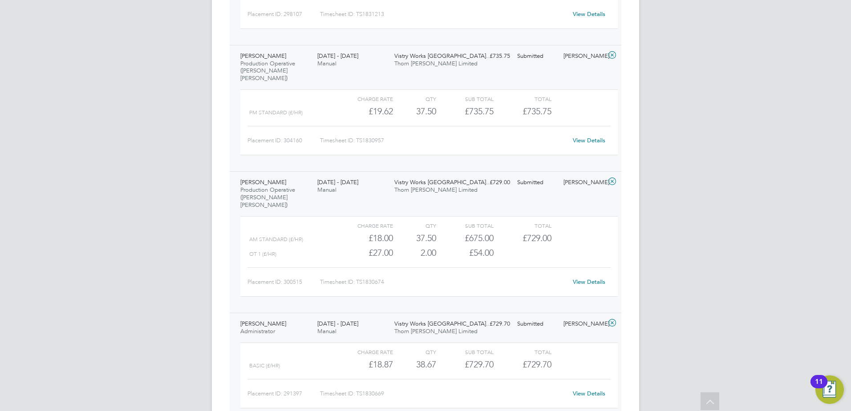
scroll to position [1158, 0]
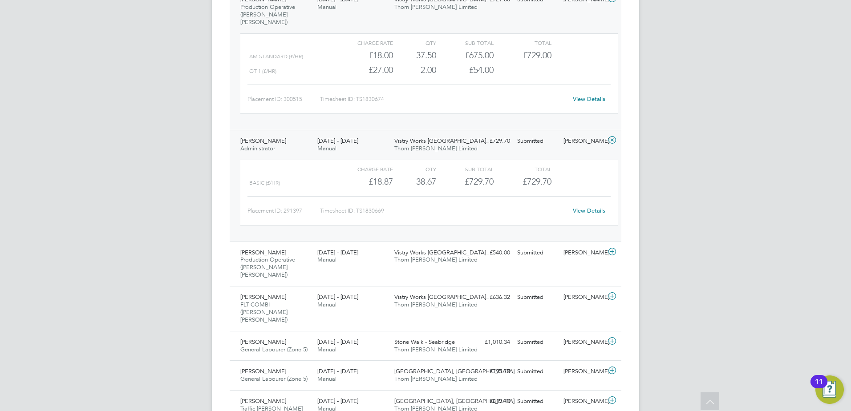
click at [598, 207] on link "View Details" at bounding box center [589, 211] width 33 height 8
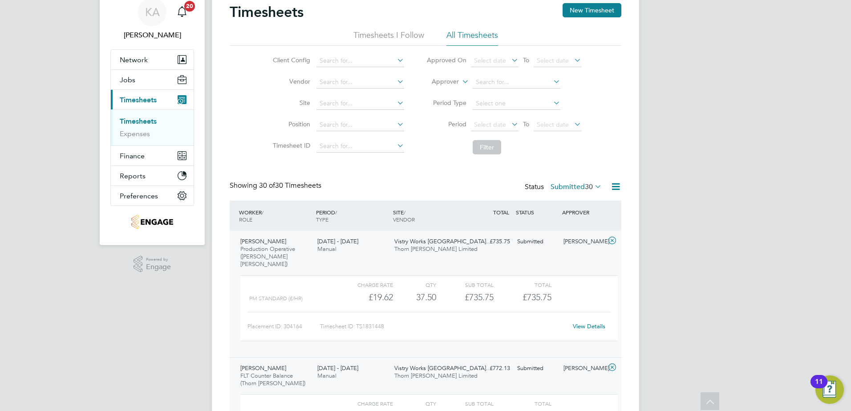
scroll to position [0, 0]
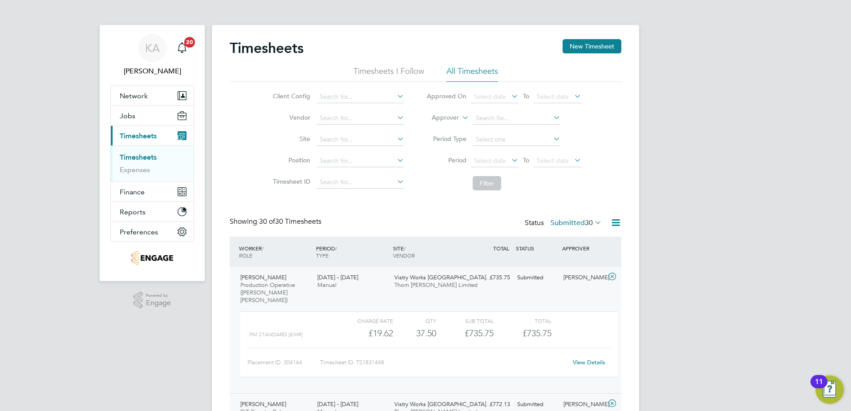
click at [579, 225] on label "Submitted 30" at bounding box center [576, 223] width 51 height 9
click at [614, 218] on icon at bounding box center [616, 222] width 11 height 11
click at [546, 261] on li "Download Timesheets Report" at bounding box center [561, 261] width 118 height 12
click at [371, 99] on input at bounding box center [361, 97] width 88 height 12
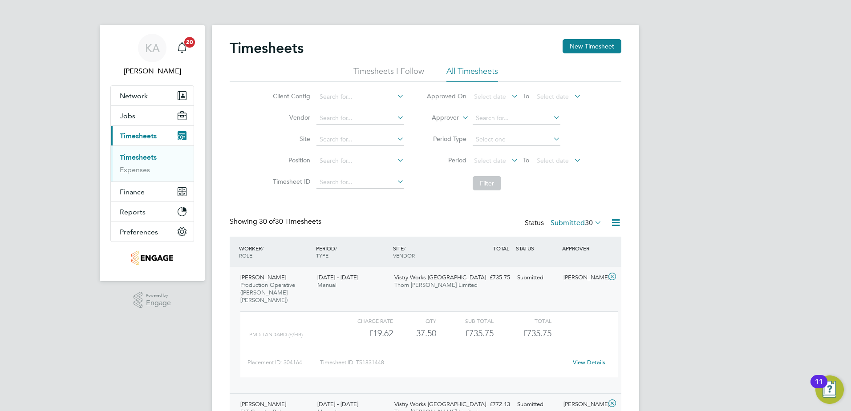
click at [341, 193] on li "Countryside Timber Frame Ltd" at bounding box center [374, 194] width 116 height 12
type input "Countryside Timber Frame Ltd"
click at [612, 221] on icon at bounding box center [616, 222] width 11 height 11
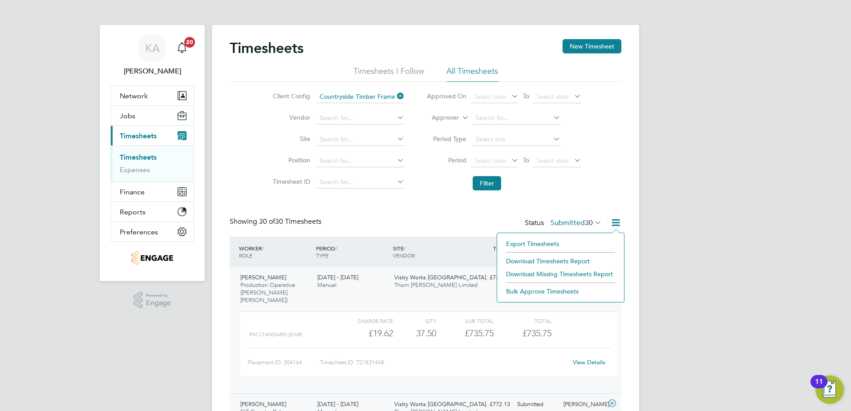
click at [558, 261] on li "Download Timesheets Report" at bounding box center [561, 261] width 118 height 12
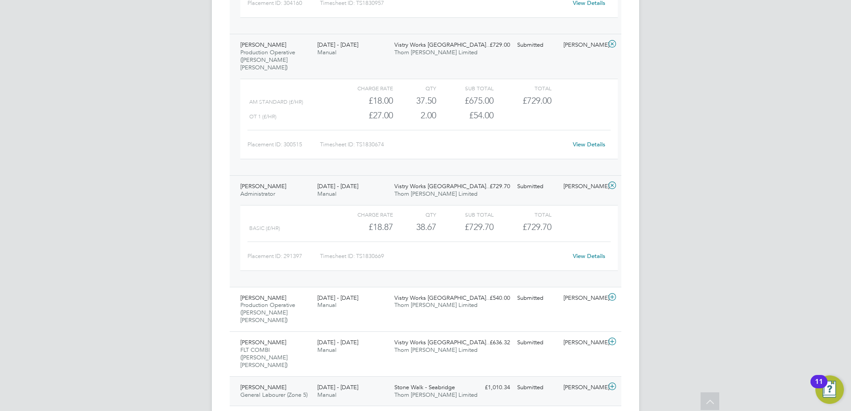
scroll to position [1113, 0]
click at [385, 286] on div "[PERSON_NAME] Production Operative ([PERSON_NAME] [PERSON_NAME]) [DATE] - [DATE…" at bounding box center [426, 308] width 392 height 45
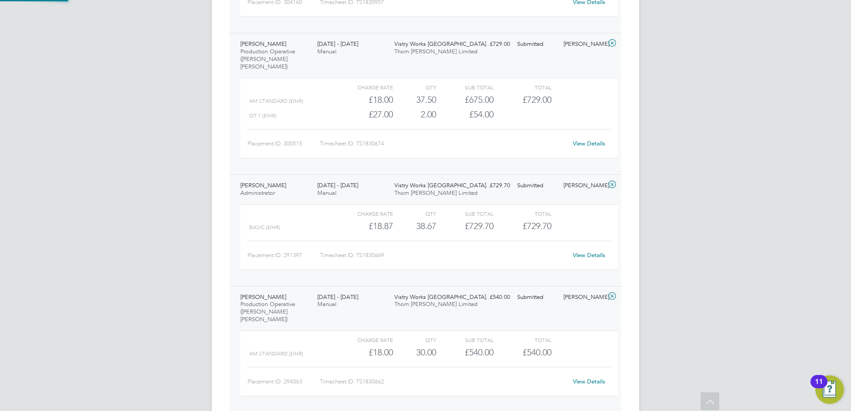
scroll to position [15, 87]
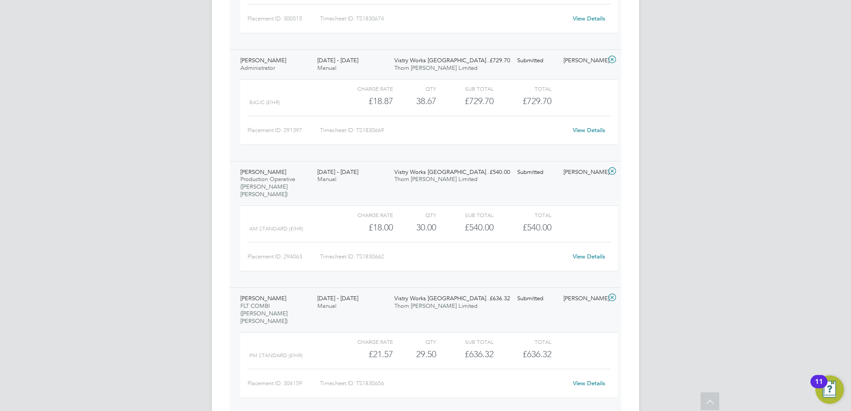
scroll to position [1247, 0]
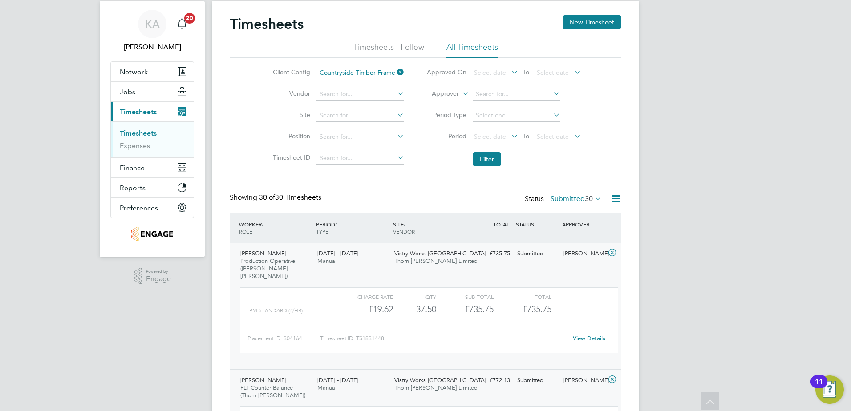
scroll to position [0, 0]
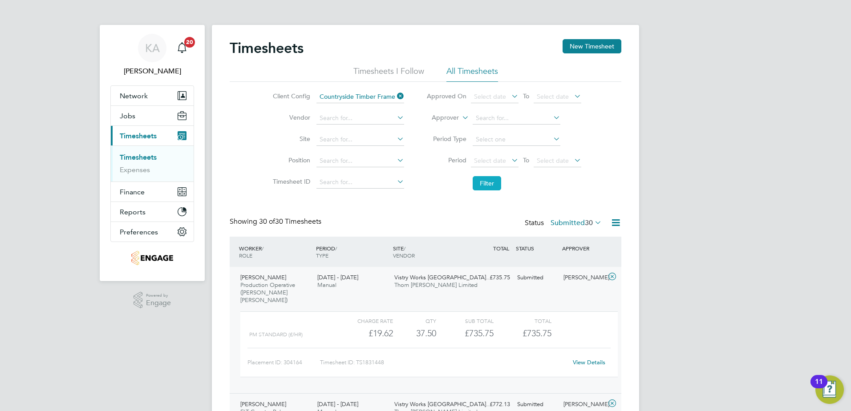
click at [480, 181] on button "Filter" at bounding box center [487, 183] width 28 height 14
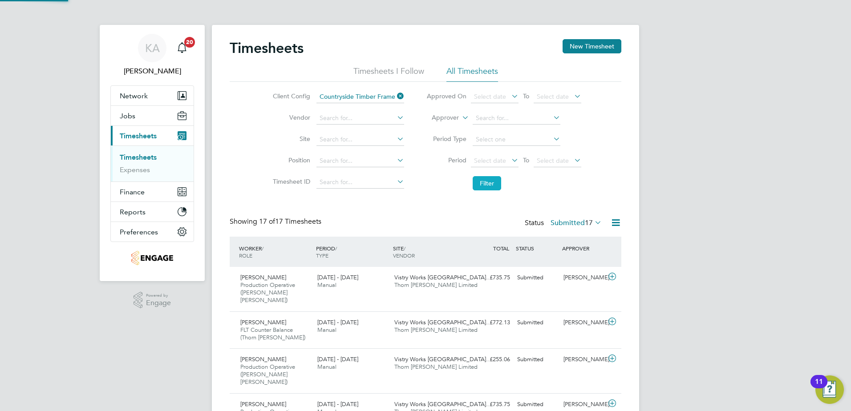
scroll to position [30, 77]
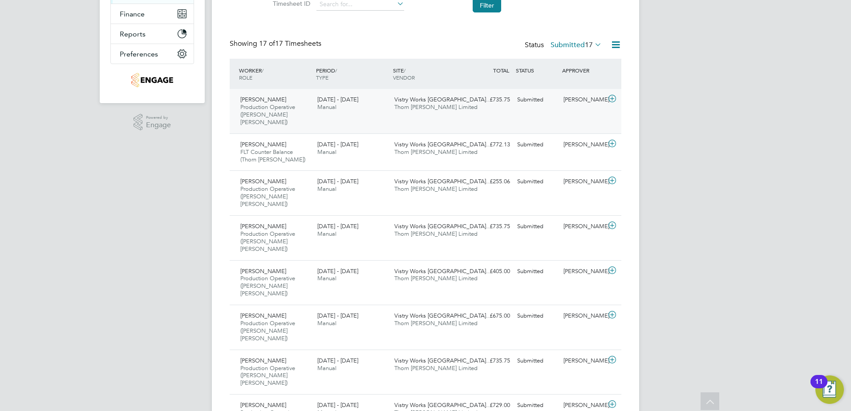
click at [370, 115] on div "[PERSON_NAME] Production Operative ([PERSON_NAME] [PERSON_NAME]) [DATE] - [DATE…" at bounding box center [426, 111] width 392 height 45
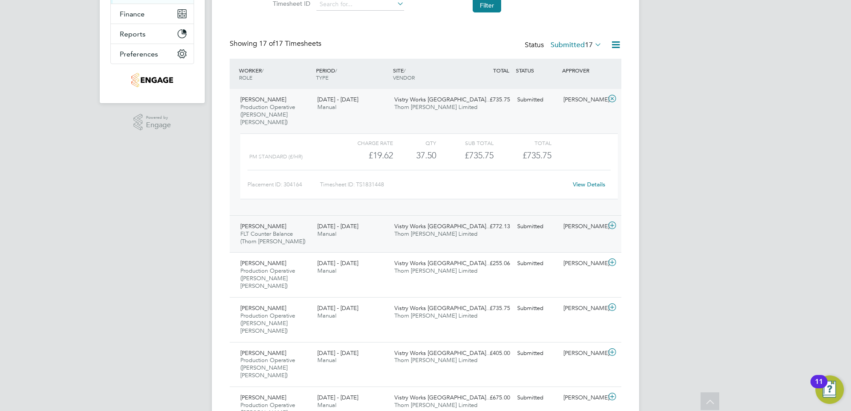
click at [369, 240] on div "[PERSON_NAME] FLT Counter Balance (Thorn [PERSON_NAME]) [DATE] - [DATE] [DATE] …" at bounding box center [426, 234] width 392 height 37
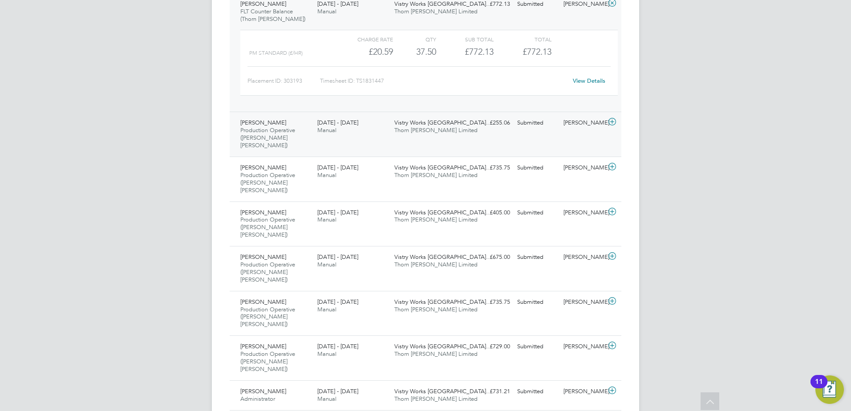
click at [357, 130] on div "[DATE] - [DATE] Manual" at bounding box center [352, 127] width 77 height 22
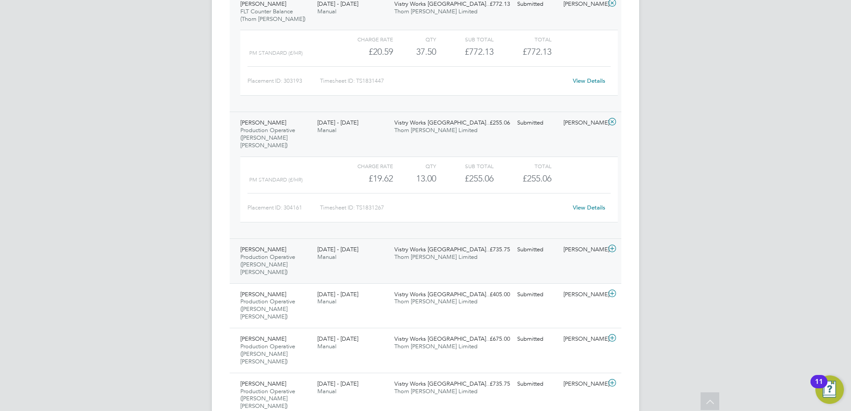
click at [361, 251] on div "[PERSON_NAME] Production Operative ([PERSON_NAME] [PERSON_NAME]) [DATE] - [DATE…" at bounding box center [426, 261] width 392 height 45
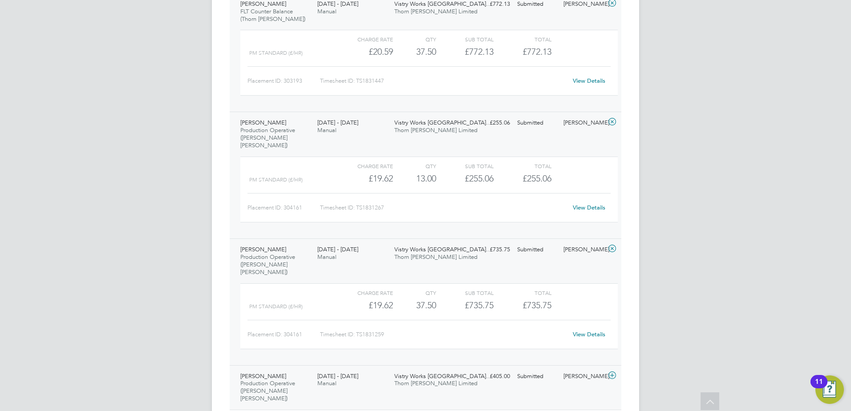
click at [358, 370] on div "[PERSON_NAME] Production Operative (Thorn [PERSON_NAME]) [DATE] - [DATE] [DATE]…" at bounding box center [426, 388] width 392 height 45
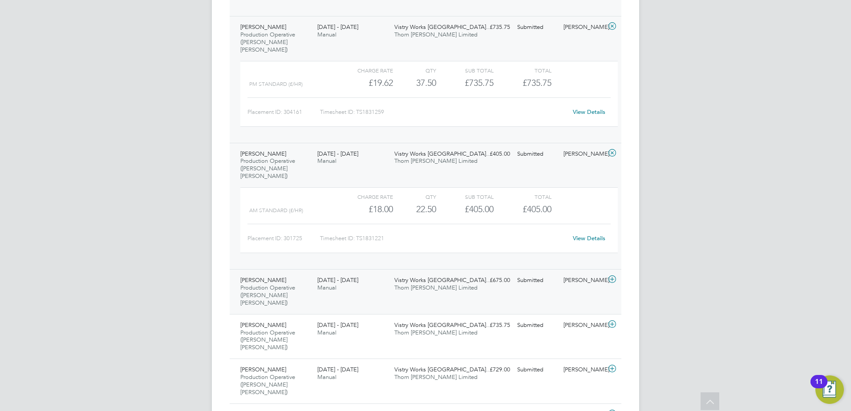
click at [356, 273] on div "[DATE] - [DATE] Manual" at bounding box center [352, 284] width 77 height 22
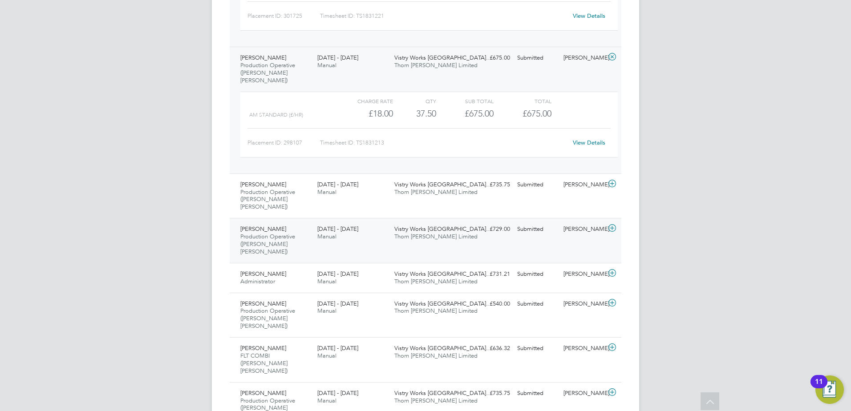
click at [361, 222] on div "[DATE] - [DATE] Manual" at bounding box center [352, 233] width 77 height 22
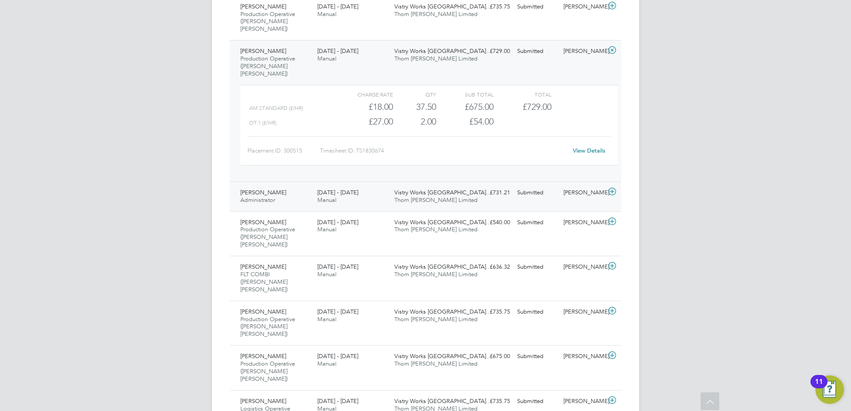
click at [374, 186] on div "[DATE] - [DATE] Manual" at bounding box center [352, 197] width 77 height 22
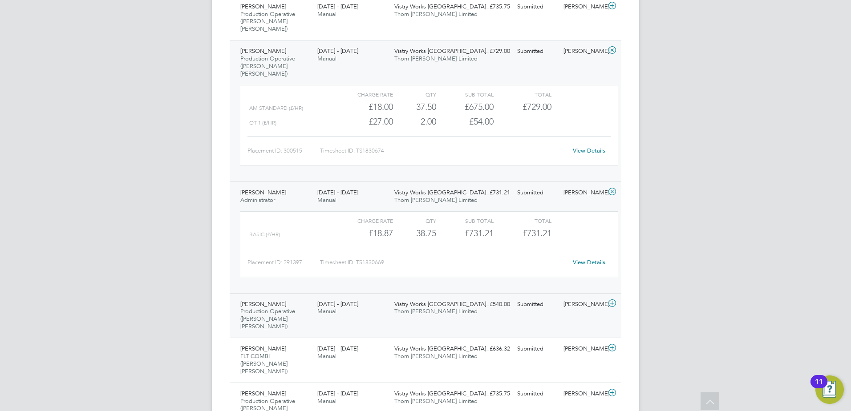
click at [368, 297] on div "[DATE] - [DATE] Manual" at bounding box center [352, 308] width 77 height 22
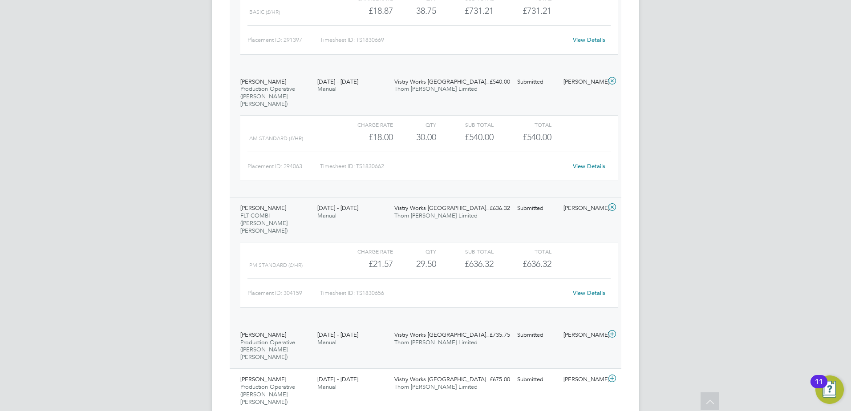
click at [367, 324] on div "[PERSON_NAME] Production Operative ([PERSON_NAME] [PERSON_NAME]) [DATE] - [DATE…" at bounding box center [426, 346] width 392 height 45
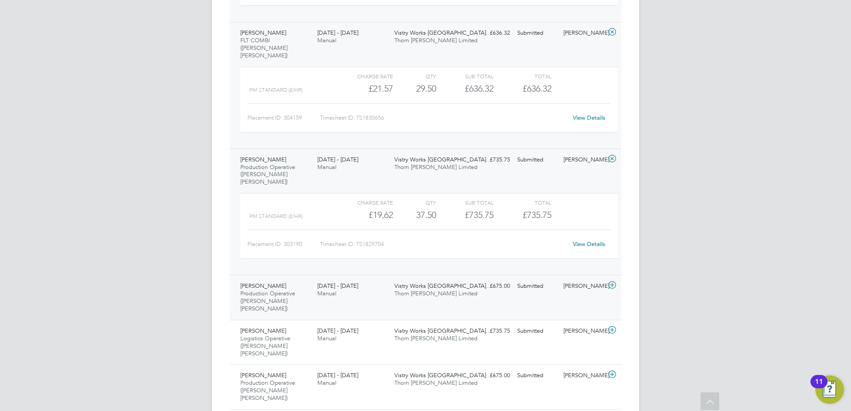
click at [375, 279] on div "[DATE] - [DATE] Manual" at bounding box center [352, 290] width 77 height 22
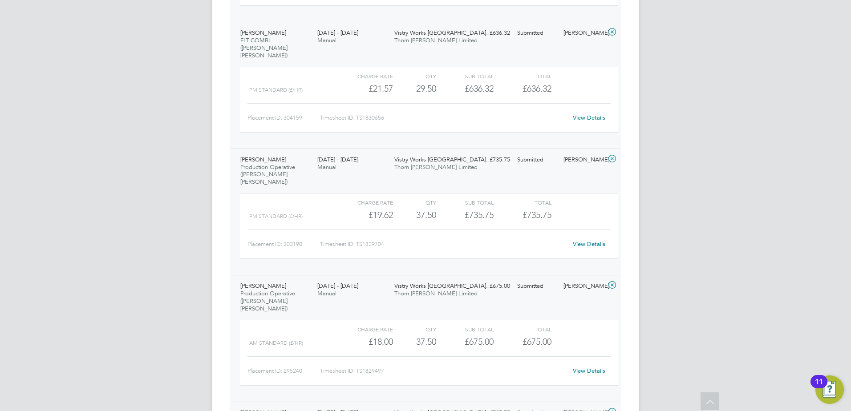
click at [370, 406] on div "[DATE] - [DATE] Manual" at bounding box center [352, 417] width 77 height 22
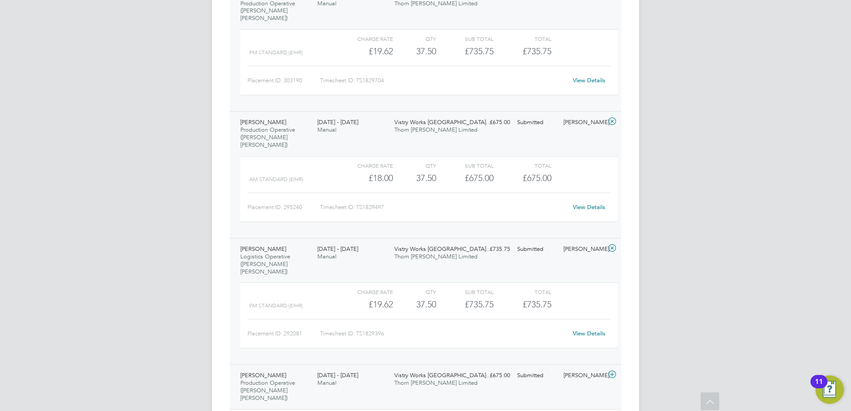
click at [370, 369] on div "[DATE] - [DATE] Manual" at bounding box center [352, 380] width 77 height 22
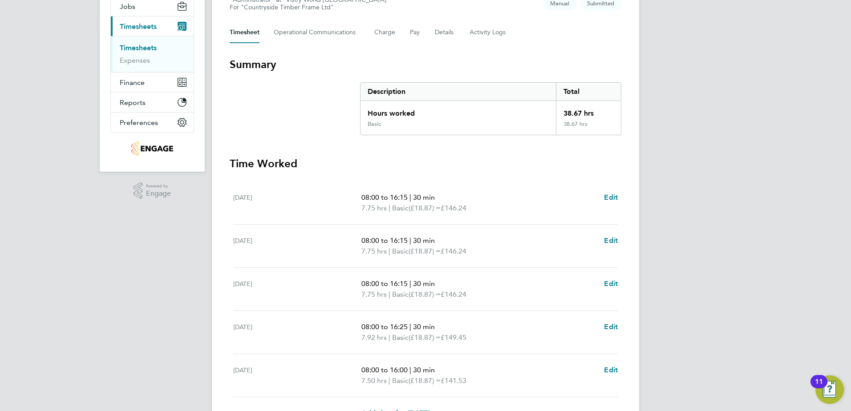
scroll to position [178, 0]
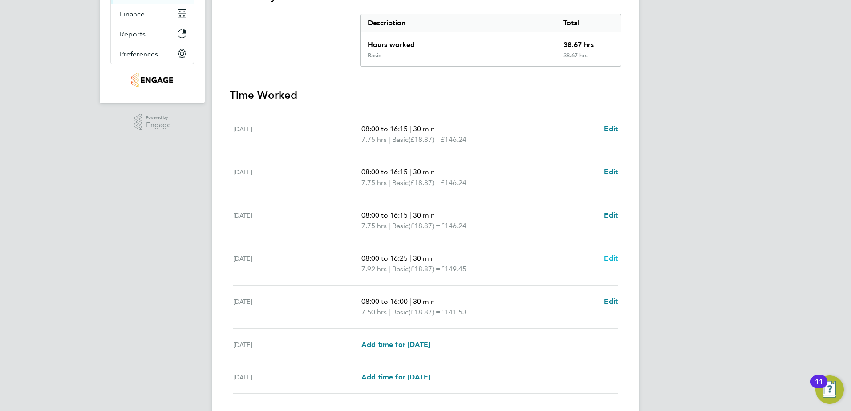
click at [612, 256] on span "Edit" at bounding box center [611, 258] width 14 height 8
select select "30"
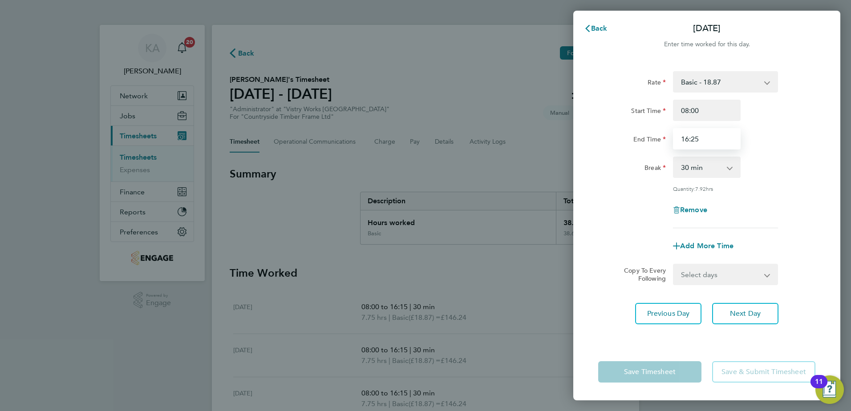
click at [718, 138] on input "16:25" at bounding box center [707, 138] width 68 height 21
type input "16:30"
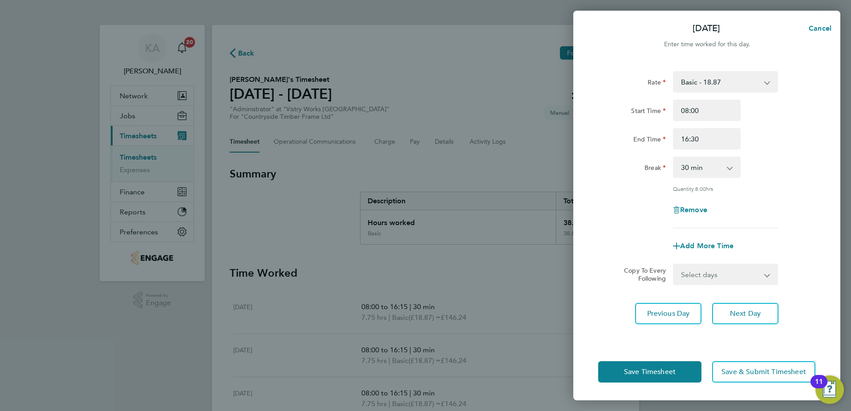
click at [594, 208] on div "Rate Basic - 18.87 Start Time 08:00 End Time 16:30 Break 0 min 15 min 30 min 45…" at bounding box center [707, 202] width 267 height 283
click at [644, 366] on button "Save Timesheet" at bounding box center [649, 372] width 103 height 21
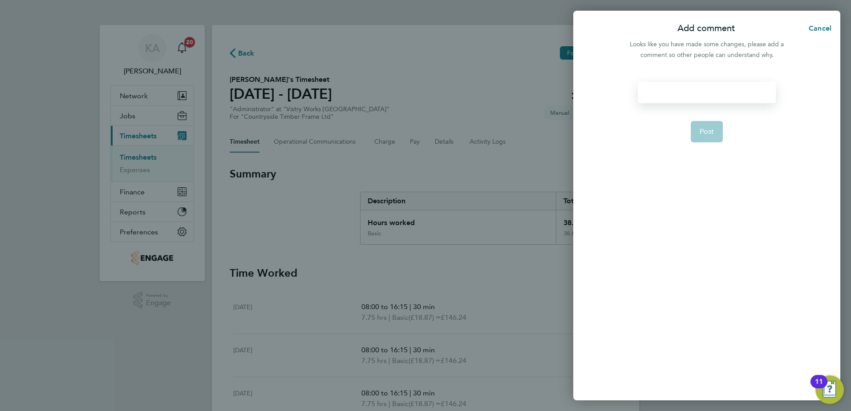
click at [700, 84] on div at bounding box center [707, 92] width 138 height 21
drag, startPoint x: 703, startPoint y: 134, endPoint x: 696, endPoint y: 142, distance: 11.4
click at [703, 134] on span "Post" at bounding box center [707, 131] width 15 height 9
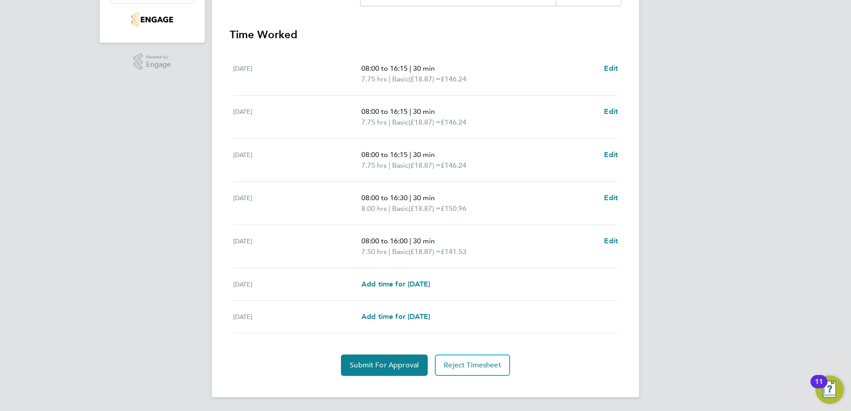
scroll to position [239, 0]
click at [395, 366] on span "Submit For Approval" at bounding box center [384, 365] width 69 height 9
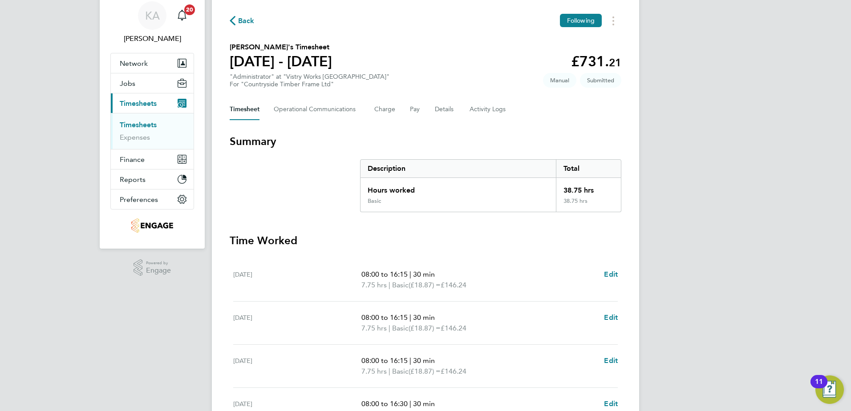
scroll to position [0, 0]
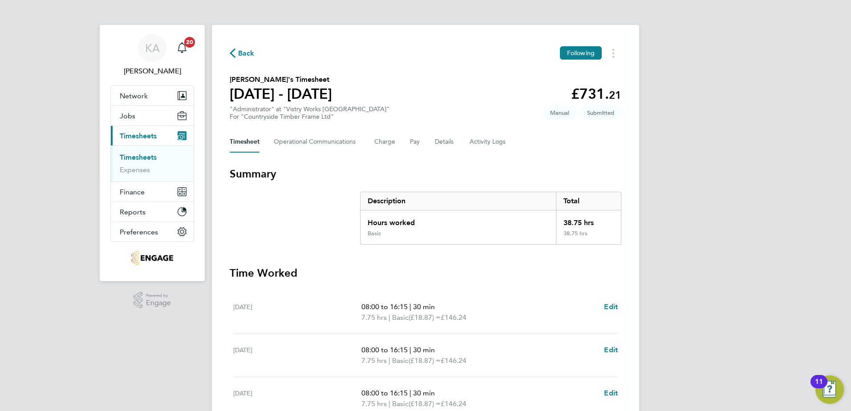
click at [240, 52] on span "Back" at bounding box center [246, 53] width 16 height 11
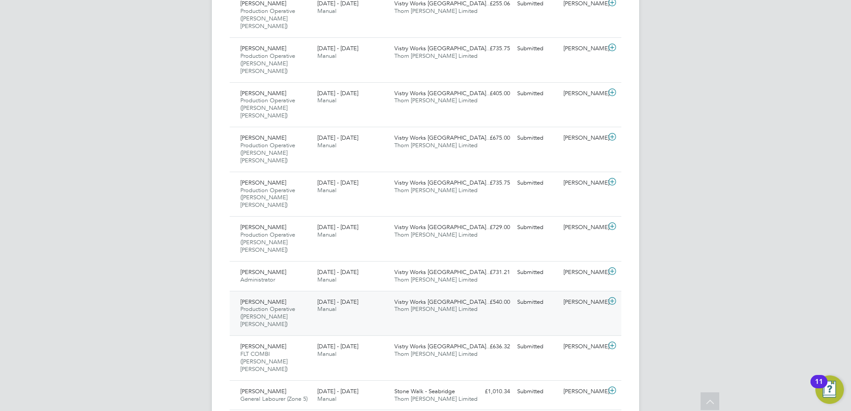
click at [293, 295] on div "James Davies Production Operative (Thorn Baker) 22 - 28 Sep 2025" at bounding box center [275, 313] width 77 height 37
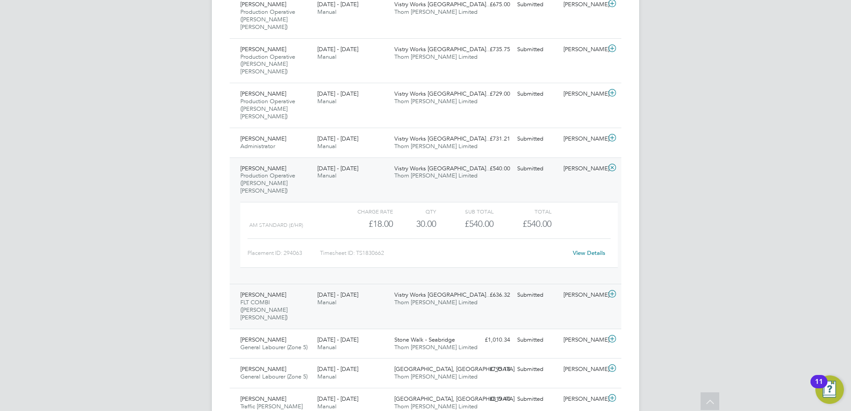
click at [367, 288] on div "[DATE] - [DATE] Manual" at bounding box center [352, 299] width 77 height 22
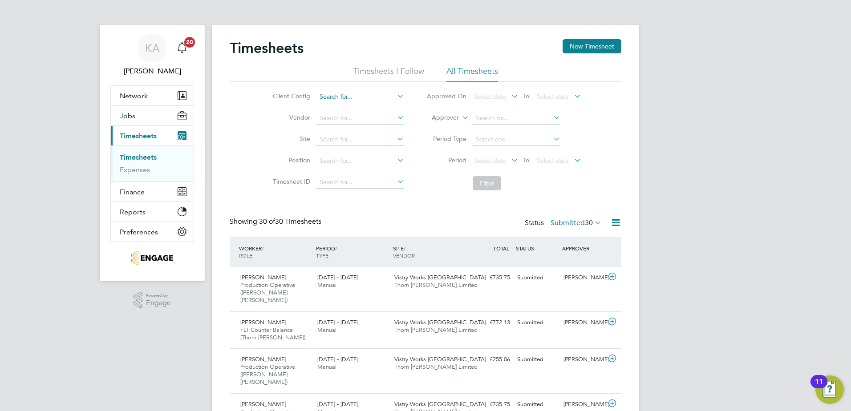
click at [351, 100] on input at bounding box center [361, 97] width 88 height 12
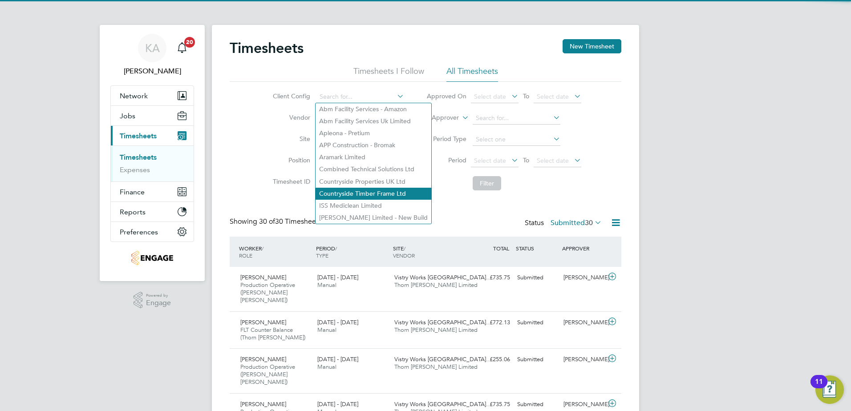
click at [346, 188] on li "Countryside Timber Frame Ltd" at bounding box center [374, 194] width 116 height 12
type input "Countryside Timber Frame Ltd"
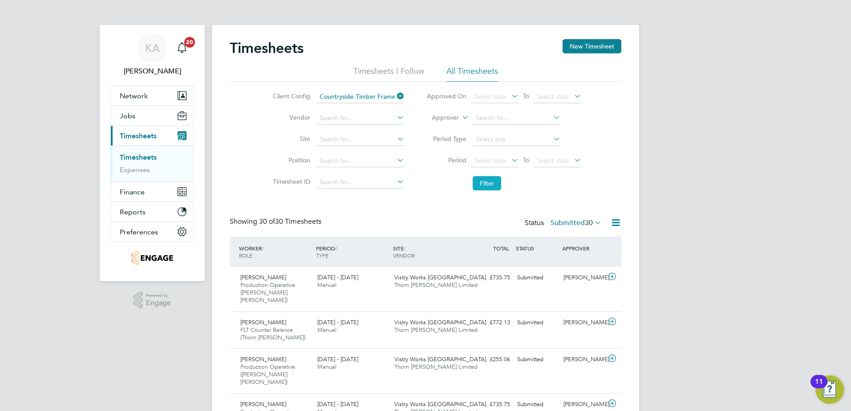
click at [488, 179] on button "Filter" at bounding box center [487, 183] width 28 height 14
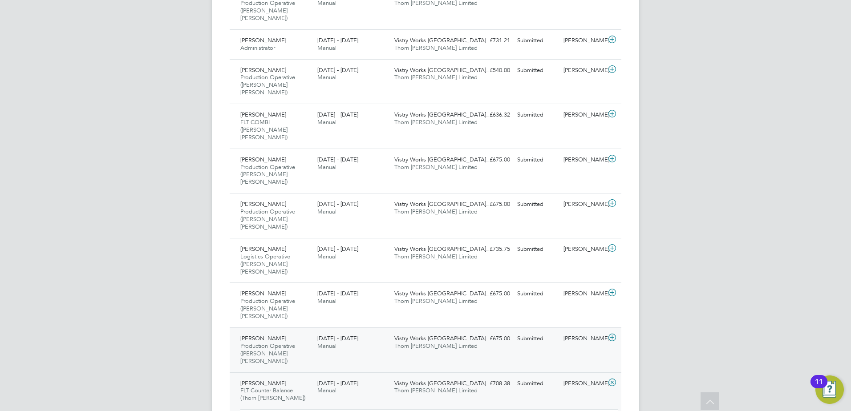
click at [378, 332] on div "[DATE] - [DATE] Manual" at bounding box center [352, 343] width 77 height 22
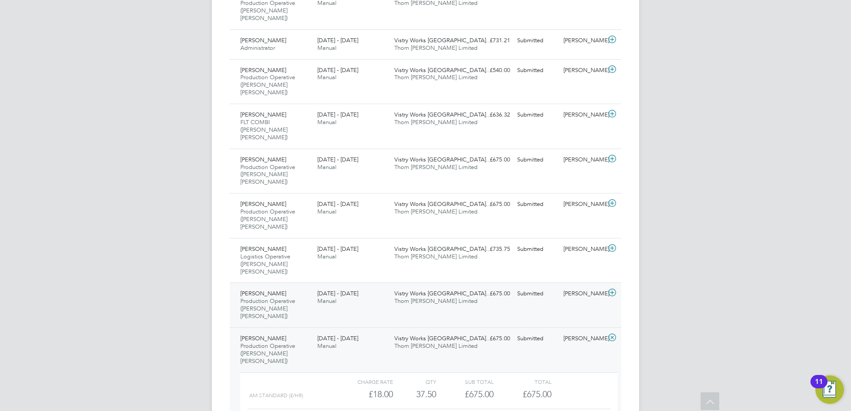
click at [370, 287] on div "[DATE] - [DATE] Manual" at bounding box center [352, 298] width 77 height 22
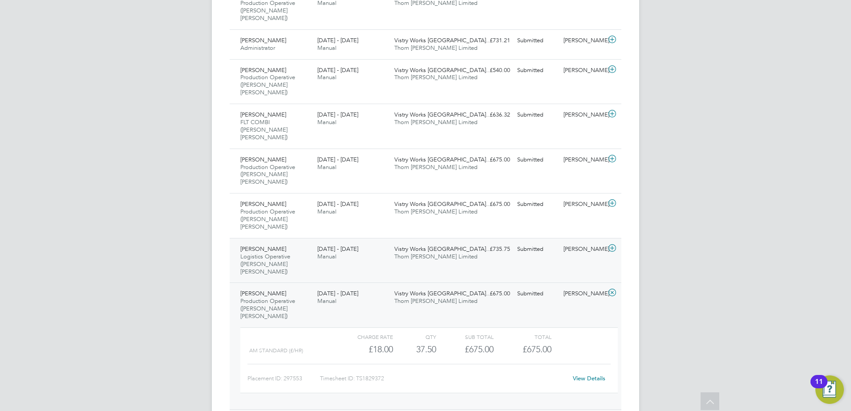
click at [358, 238] on div "Krzysztof Hajda Logistics Operative (Thorn Baker) 22 - 28 Sep 2025 22 - 28 Sep …" at bounding box center [426, 260] width 392 height 45
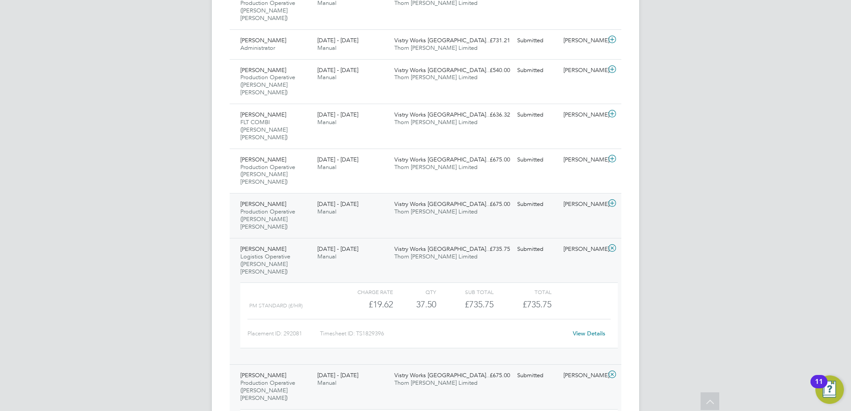
click at [379, 197] on div "[DATE] - [DATE] Manual" at bounding box center [352, 208] width 77 height 22
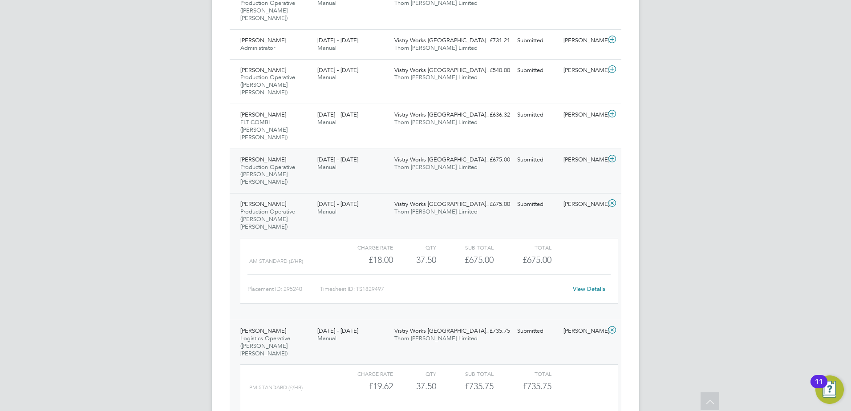
click at [370, 153] on div "[DATE] - [DATE] Manual" at bounding box center [352, 164] width 77 height 22
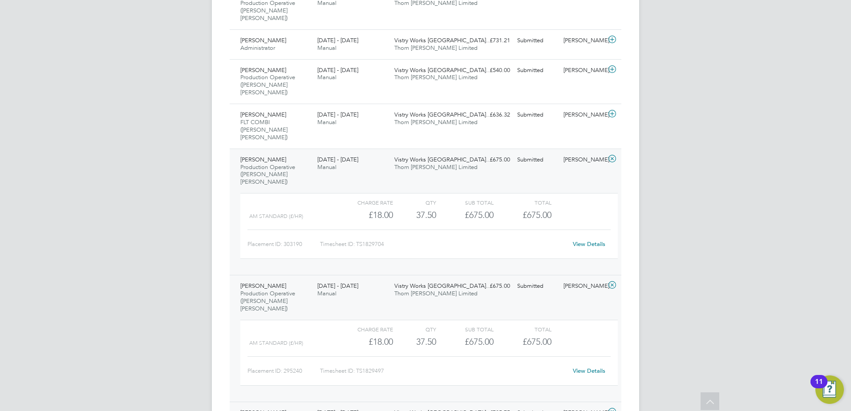
click at [596, 240] on link "View Details" at bounding box center [589, 244] width 33 height 8
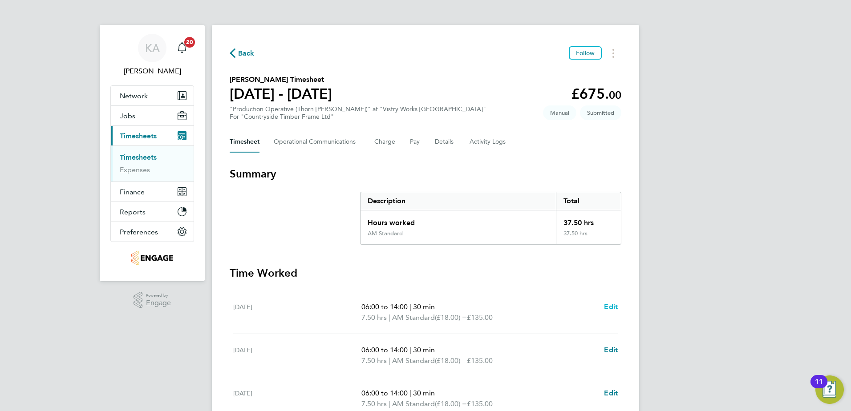
click at [608, 305] on span "Edit" at bounding box center [611, 307] width 14 height 8
select select "30"
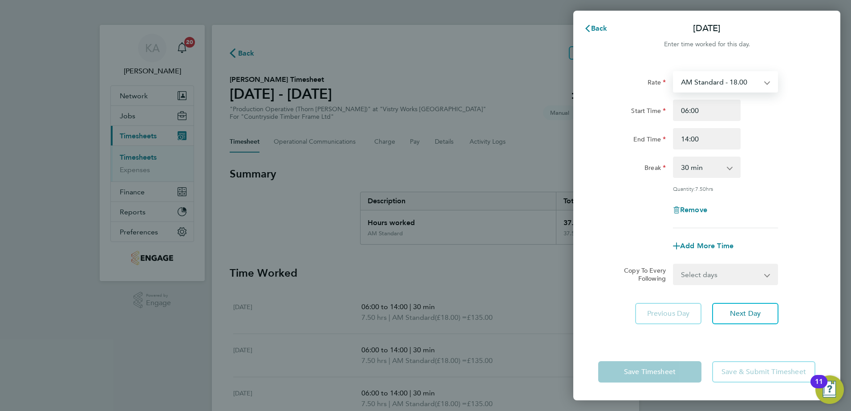
click at [689, 86] on select "AM Standard - 18.00 OT2 - 36.00 PM OT 2 - 39.24 OT 1 - 27.00 PM Standard - 19.6…" at bounding box center [720, 82] width 93 height 20
click at [609, 74] on div "Rate" at bounding box center [632, 80] width 68 height 18
click at [704, 87] on select "AM Standard - 18.00 OT2 - 36.00 PM OT 2 - 39.24 OT 1 - 27.00 PM Standard - 19.6…" at bounding box center [720, 82] width 93 height 20
drag, startPoint x: 840, startPoint y: 102, endPoint x: 817, endPoint y: 102, distance: 23.2
click at [840, 102] on div "Rate AM Standard - 18.00 OT2 - 36.00 PM OT 2 - 39.24 OT 1 - 27.00 PM Standard -…" at bounding box center [707, 202] width 267 height 283
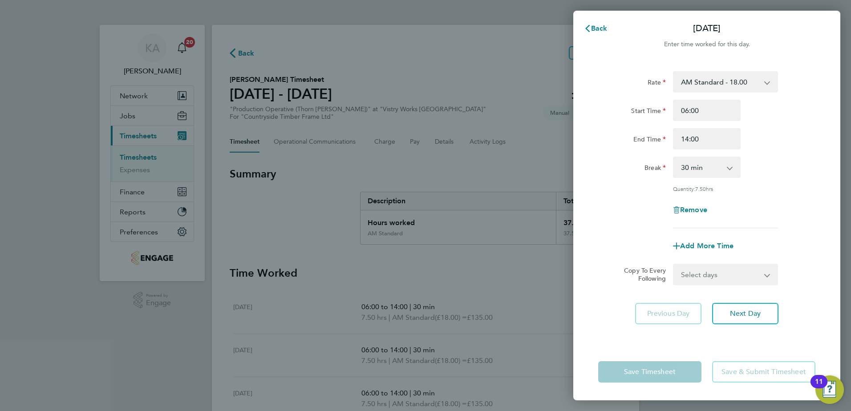
click at [745, 85] on select "AM Standard - 18.00 OT2 - 36.00 PM OT 2 - 39.24 OT 1 - 27.00 PM Standard - 19.6…" at bounding box center [720, 82] width 93 height 20
select select "30"
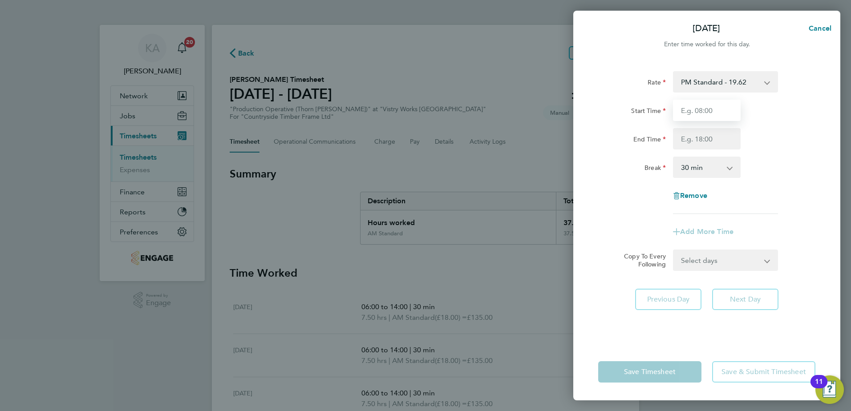
drag, startPoint x: 703, startPoint y: 111, endPoint x: 711, endPoint y: 107, distance: 9.0
click at [705, 111] on input "Start Time" at bounding box center [707, 110] width 68 height 21
type input "06:00"
click at [698, 144] on input "End Time" at bounding box center [707, 138] width 68 height 21
type input "14:00"
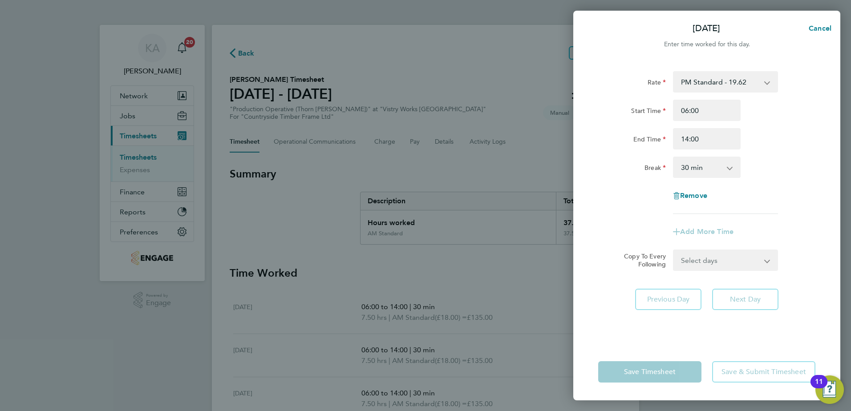
click at [709, 264] on div "Select days Day Weekday (Mon-Fri) Weekend (Sat-Sun) Tuesday Wednesday Thursday …" at bounding box center [725, 260] width 105 height 21
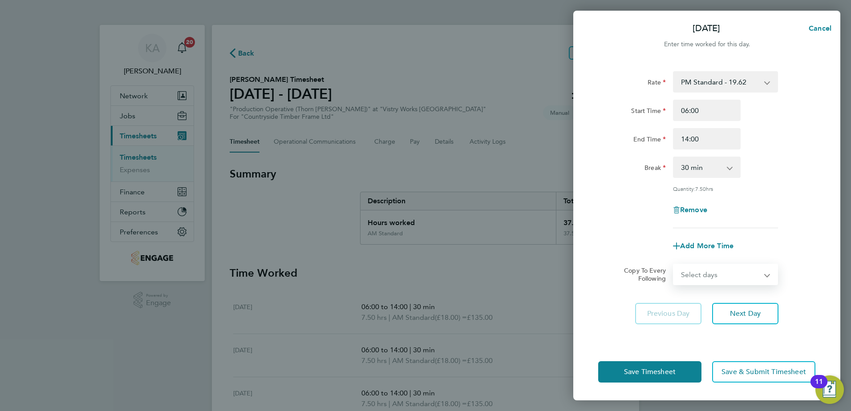
select select "WEEKDAY"
click at [674, 265] on select "Select days Day Weekday (Mon-Fri) Weekend (Sat-Sun) Tuesday Wednesday Thursday …" at bounding box center [721, 275] width 94 height 20
select select "2025-09-28"
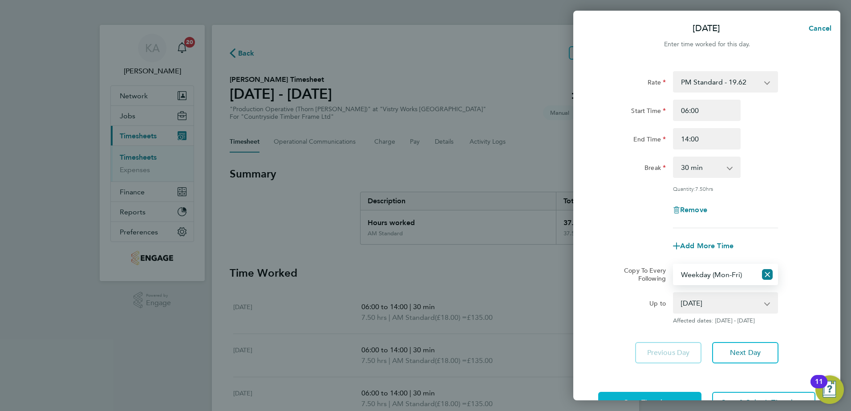
click at [639, 395] on button "Save Timesheet" at bounding box center [649, 402] width 103 height 21
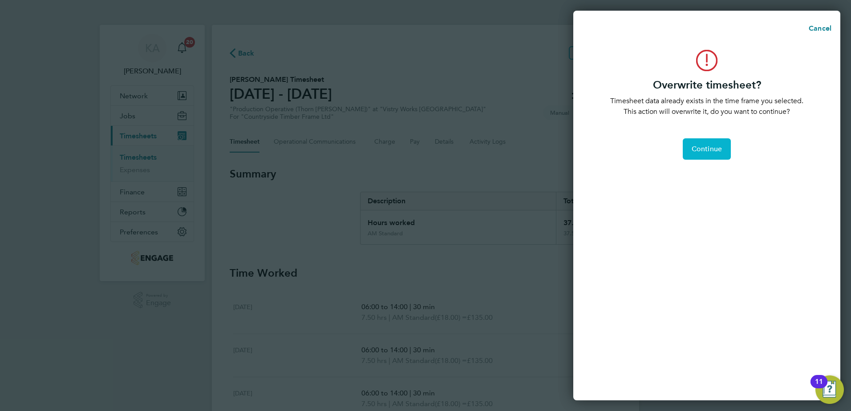
click at [710, 147] on span "Continue" at bounding box center [707, 149] width 30 height 9
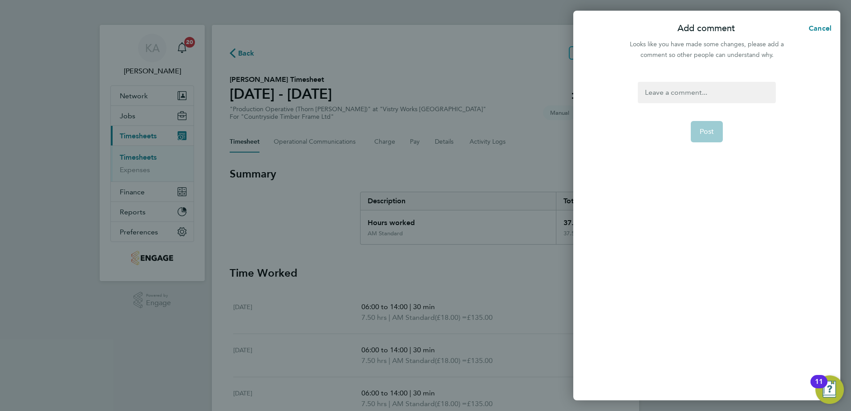
click at [702, 81] on div "Post" at bounding box center [707, 236] width 267 height 330
click at [692, 88] on div at bounding box center [707, 92] width 138 height 21
drag, startPoint x: 684, startPoint y: 49, endPoint x: 682, endPoint y: 56, distance: 7.5
click at [684, 51] on div "Looks like you have made some changes, please add a comment so other people can…" at bounding box center [707, 49] width 164 height 21
drag, startPoint x: 682, startPoint y: 56, endPoint x: 668, endPoint y: 90, distance: 37.5
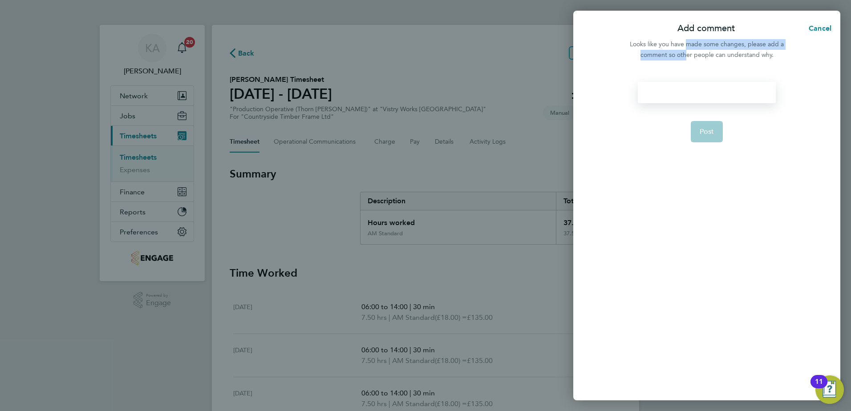
click at [668, 90] on div at bounding box center [707, 92] width 138 height 21
click at [671, 91] on div at bounding box center [707, 92] width 138 height 21
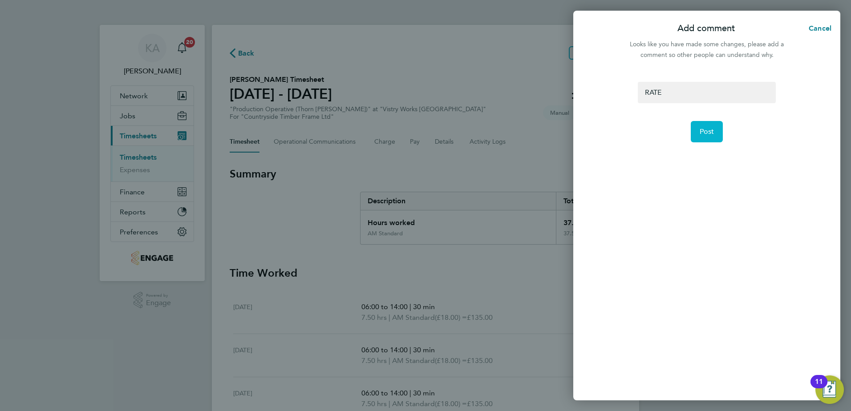
click at [703, 133] on span "Post" at bounding box center [707, 131] width 15 height 9
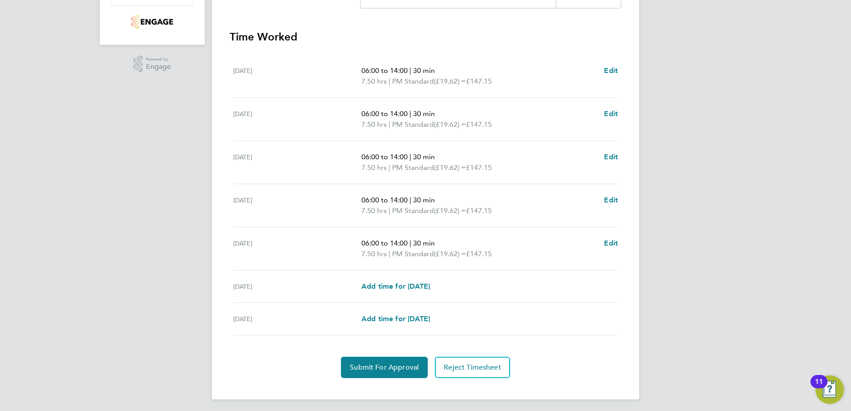
scroll to position [239, 0]
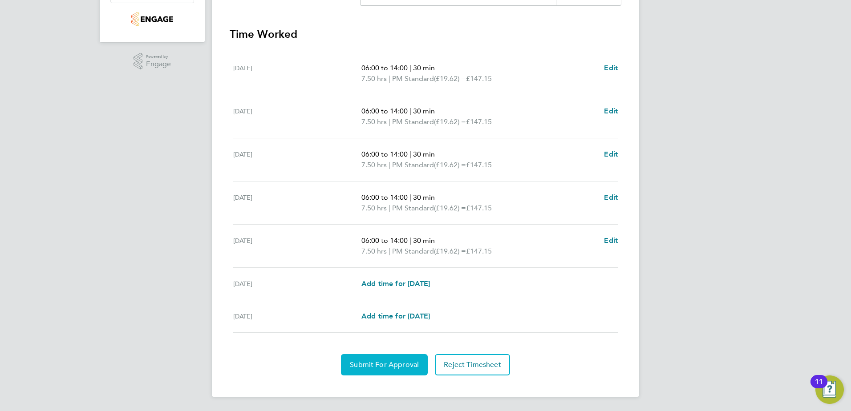
click at [380, 368] on span "Submit For Approval" at bounding box center [384, 365] width 69 height 9
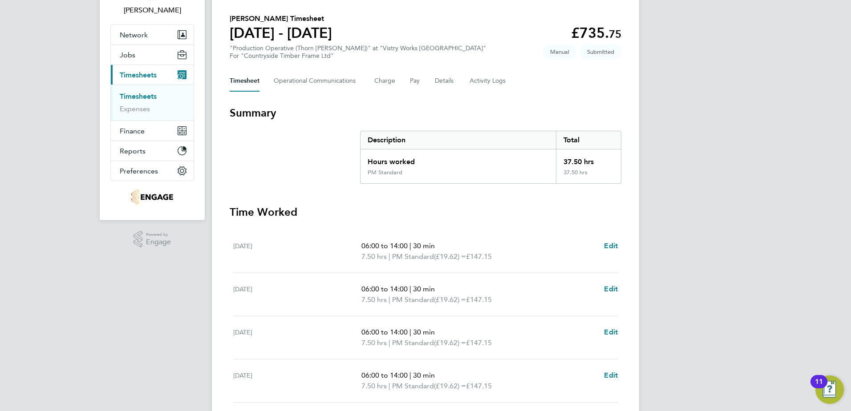
scroll to position [0, 0]
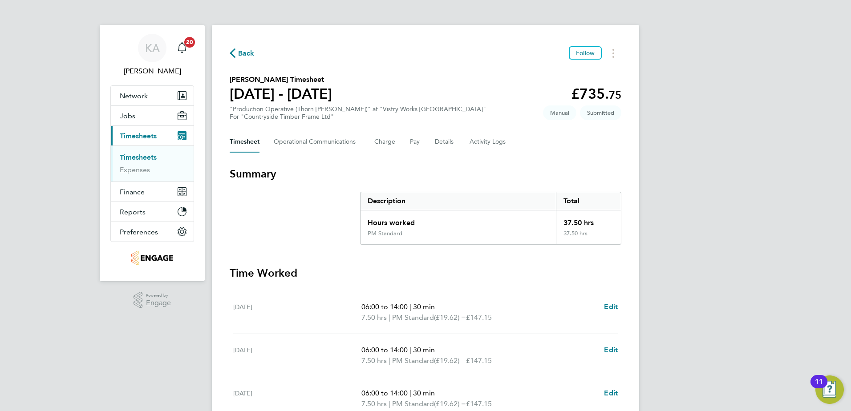
click at [245, 53] on span "Back" at bounding box center [246, 53] width 16 height 11
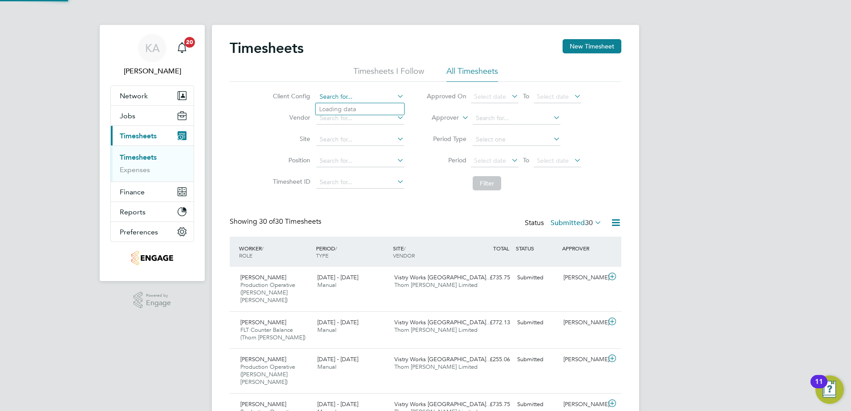
click at [334, 96] on input at bounding box center [361, 97] width 88 height 12
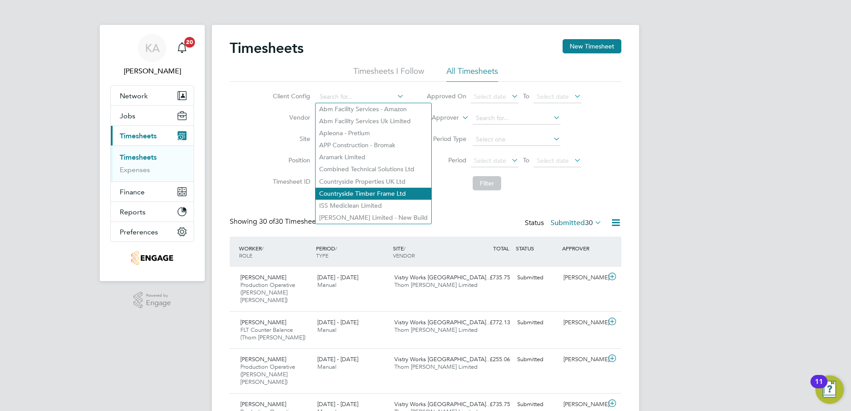
click at [340, 188] on li "Countryside Timber Frame Ltd" at bounding box center [374, 194] width 116 height 12
type input "Countryside Timber Frame Ltd"
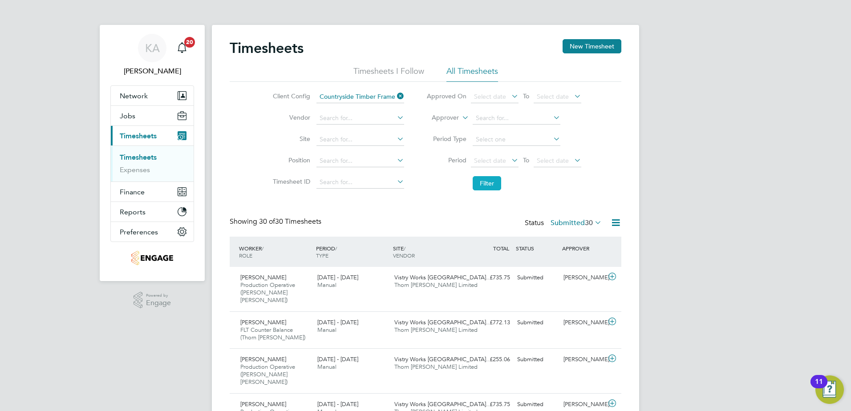
click at [491, 180] on button "Filter" at bounding box center [487, 183] width 28 height 14
